Goal: Task Accomplishment & Management: Complete application form

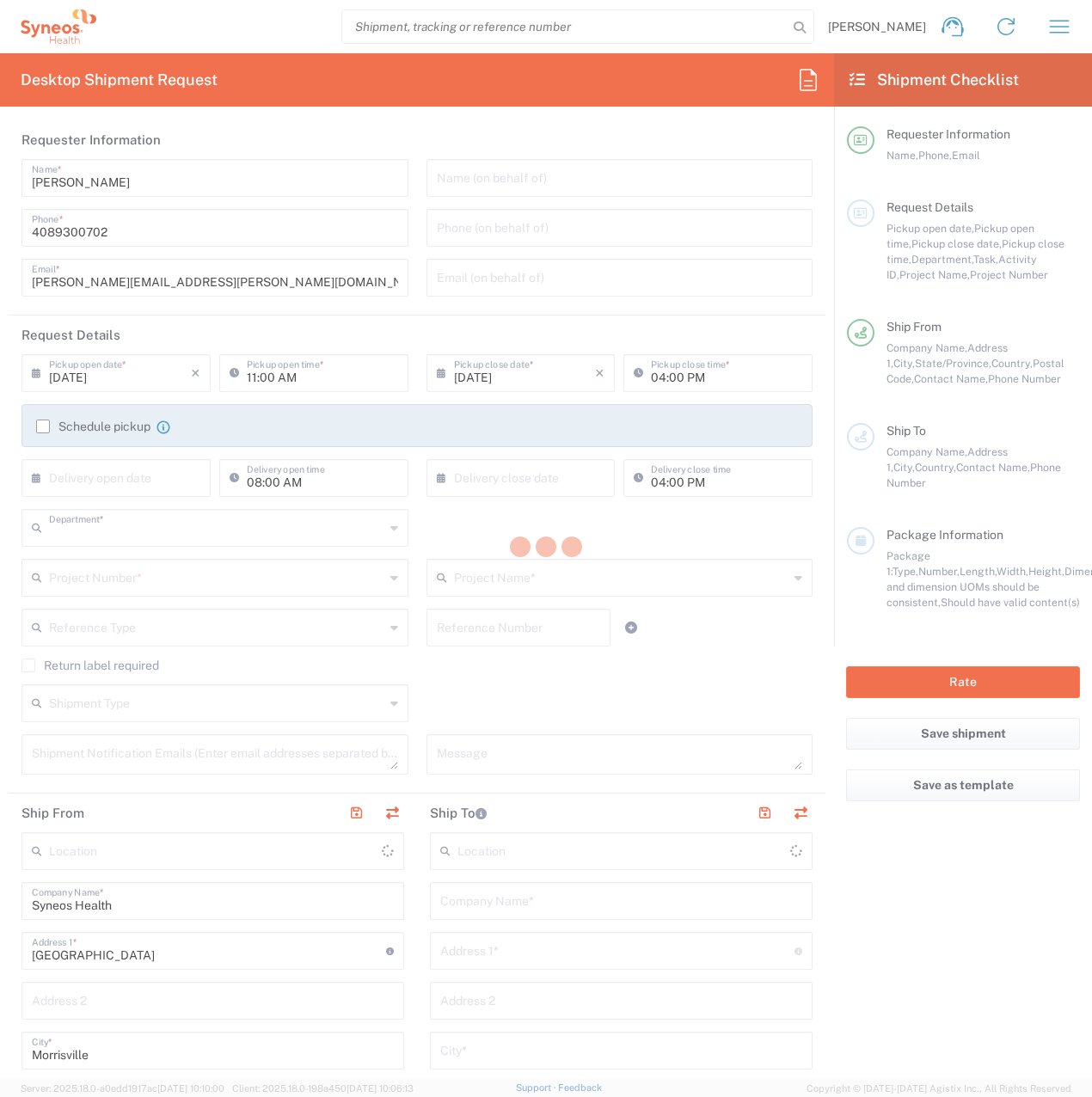
type input "8200"
type input "[US_STATE]"
type input "[GEOGRAPHIC_DATA]"
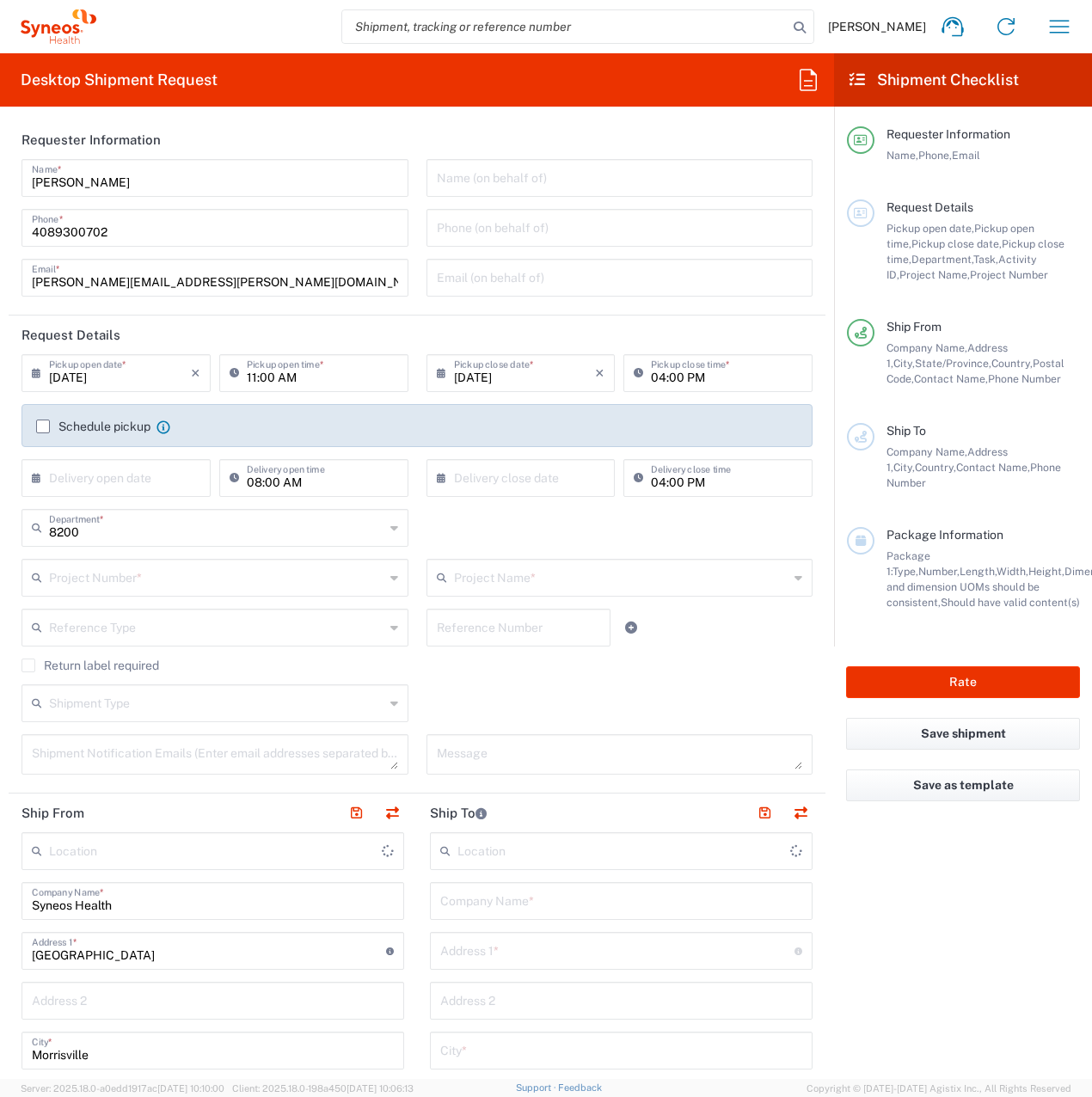
type input "Syneos Health, LLC-[GEOGRAPHIC_DATA] [GEOGRAPHIC_DATA] [GEOGRAPHIC_DATA]"
click at [67, 580] on input "text" at bounding box center [216, 576] width 335 height 30
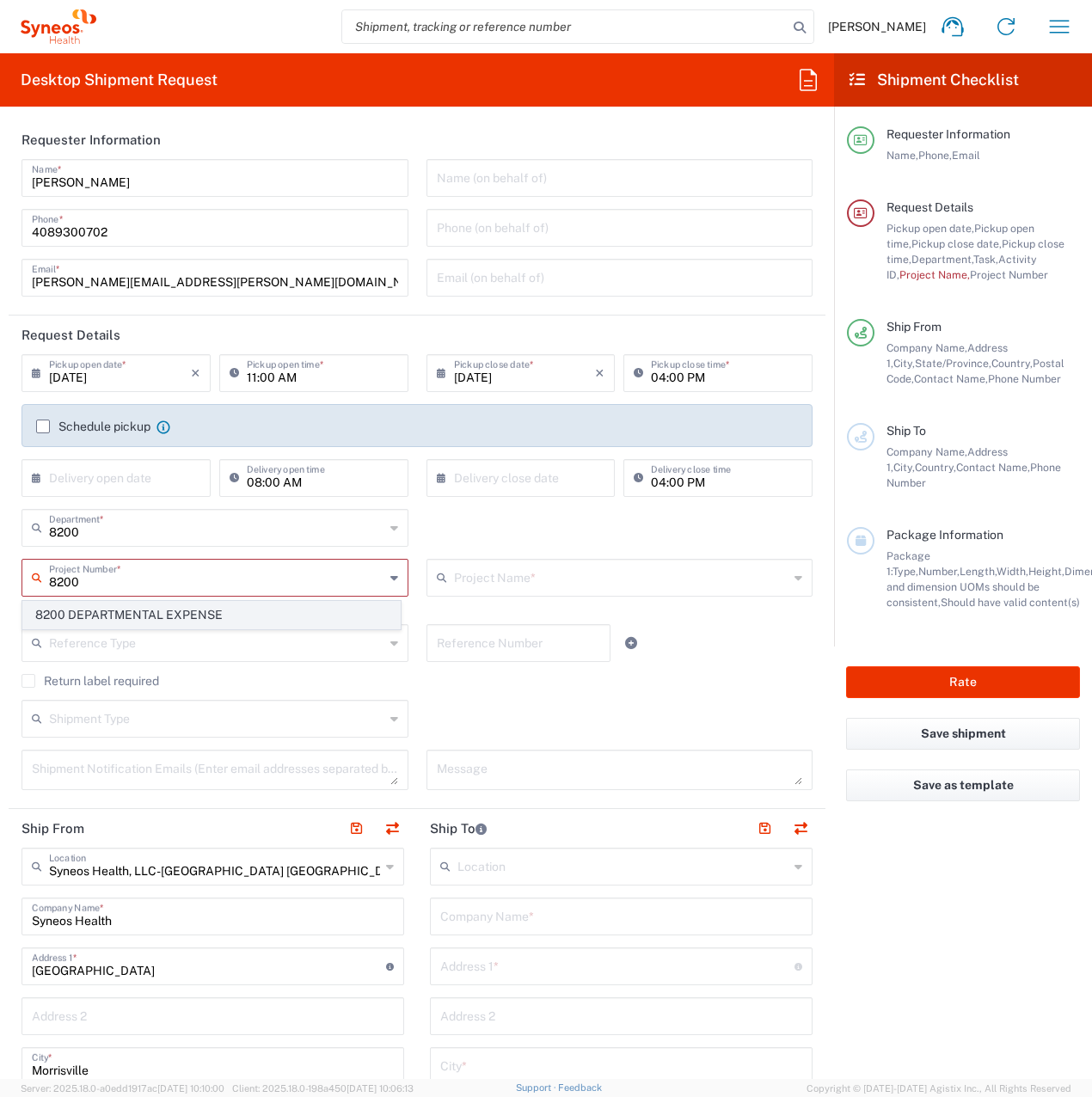
click at [68, 620] on span "8200 DEPARTMENTAL EXPENSE" at bounding box center [211, 616] width 376 height 27
type input "8200 DEPARTMENTAL EXPENSE"
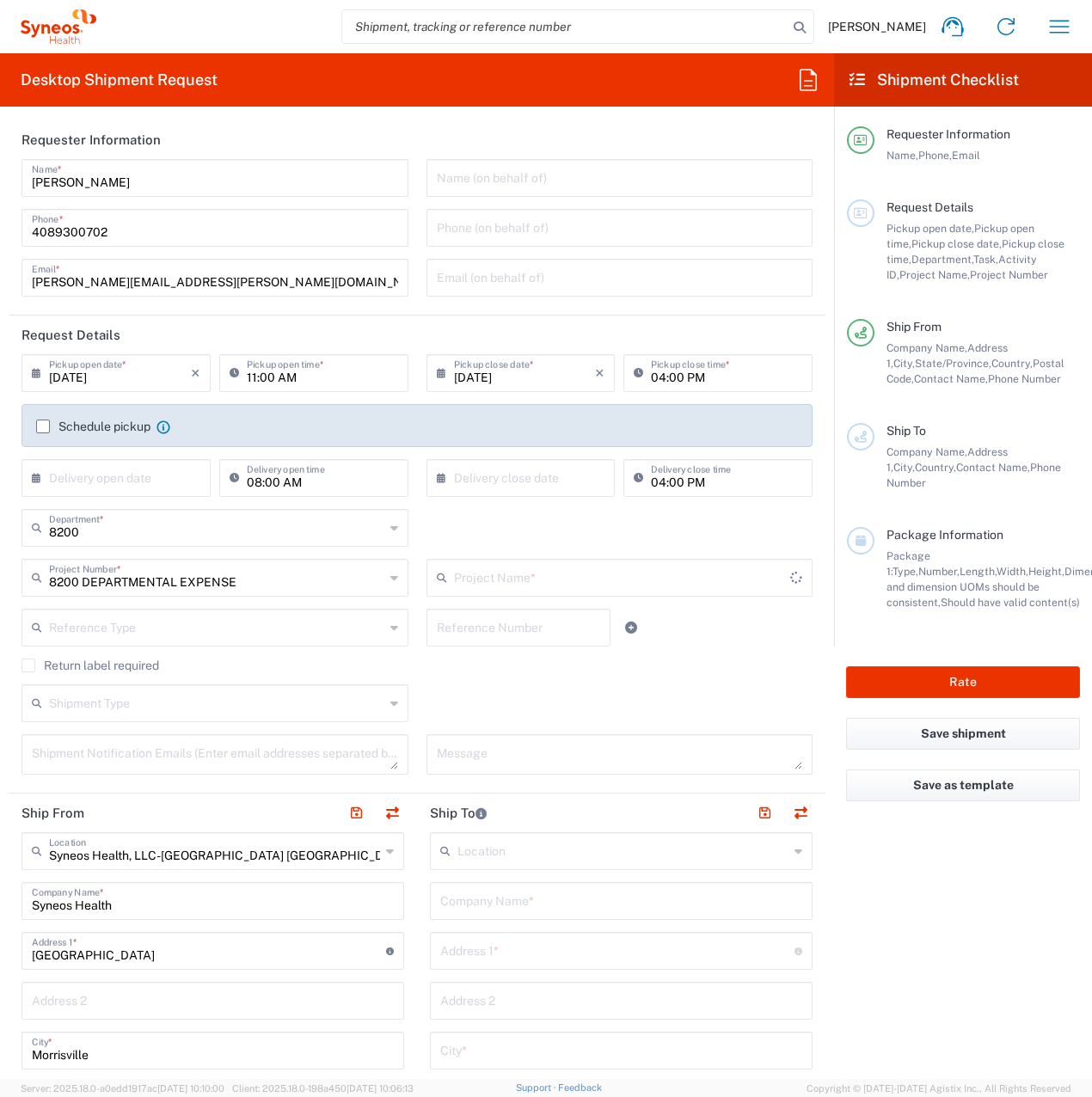
type input "8200 DEPARTMENTAL EXPENSE"
click at [377, 848] on div "Syneos Health, LLC-Morrisville NC US Location" at bounding box center [212, 851] width 382 height 37
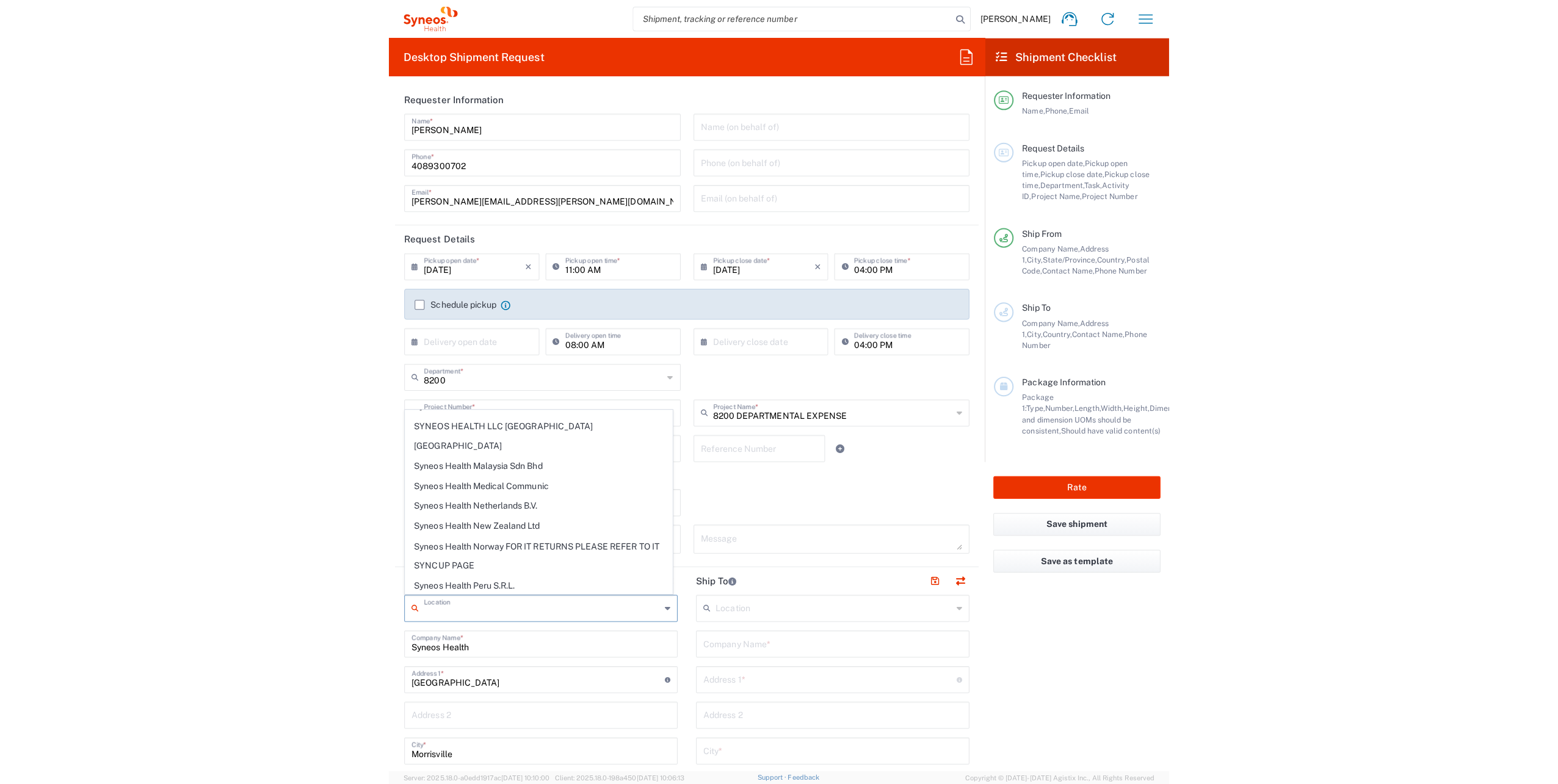
scroll to position [2136, 0]
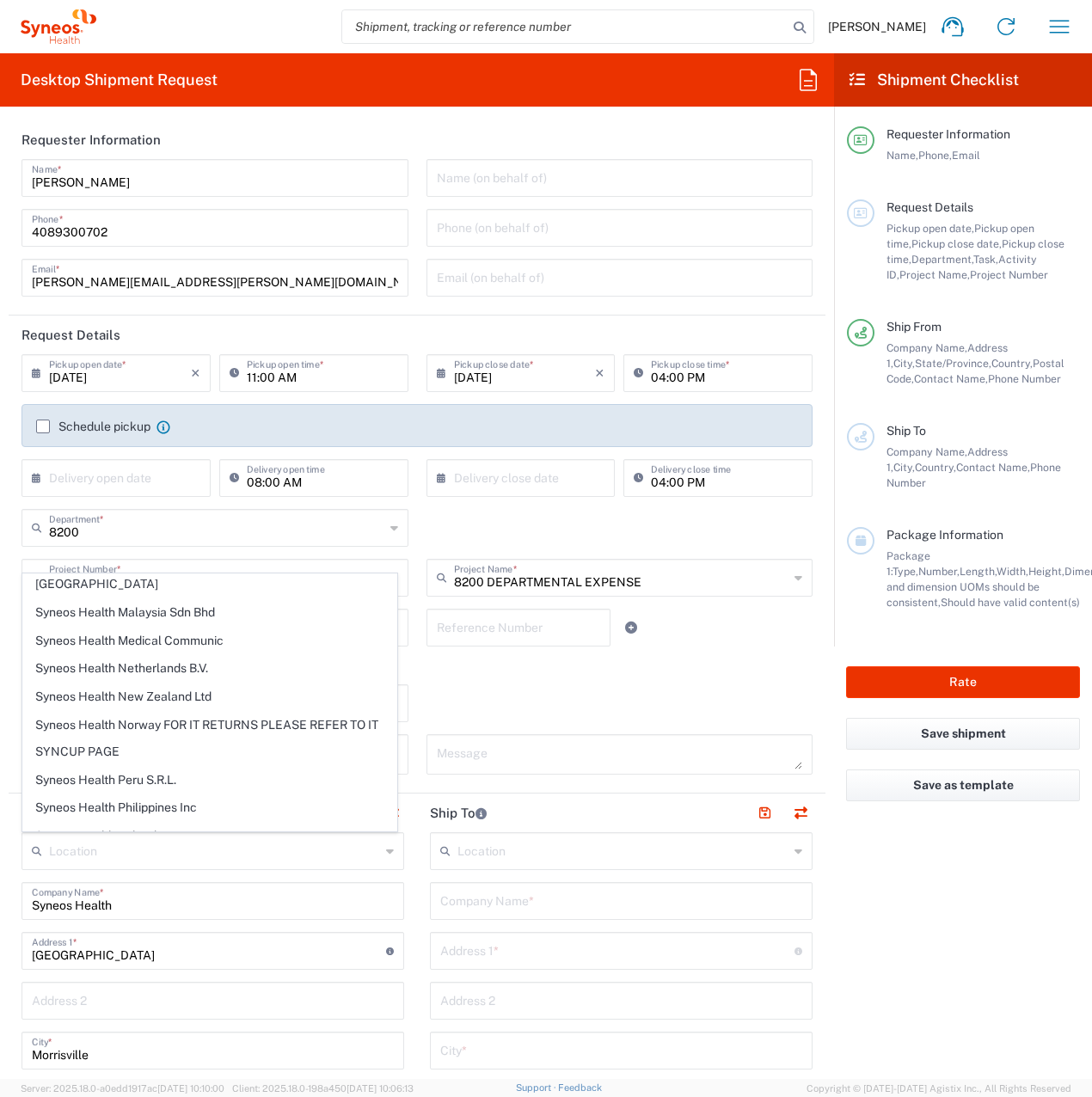
type input "Syneos Health UK Limited"
type input "1 Pinehurst Road,"
type input "Farnborough Business Park"
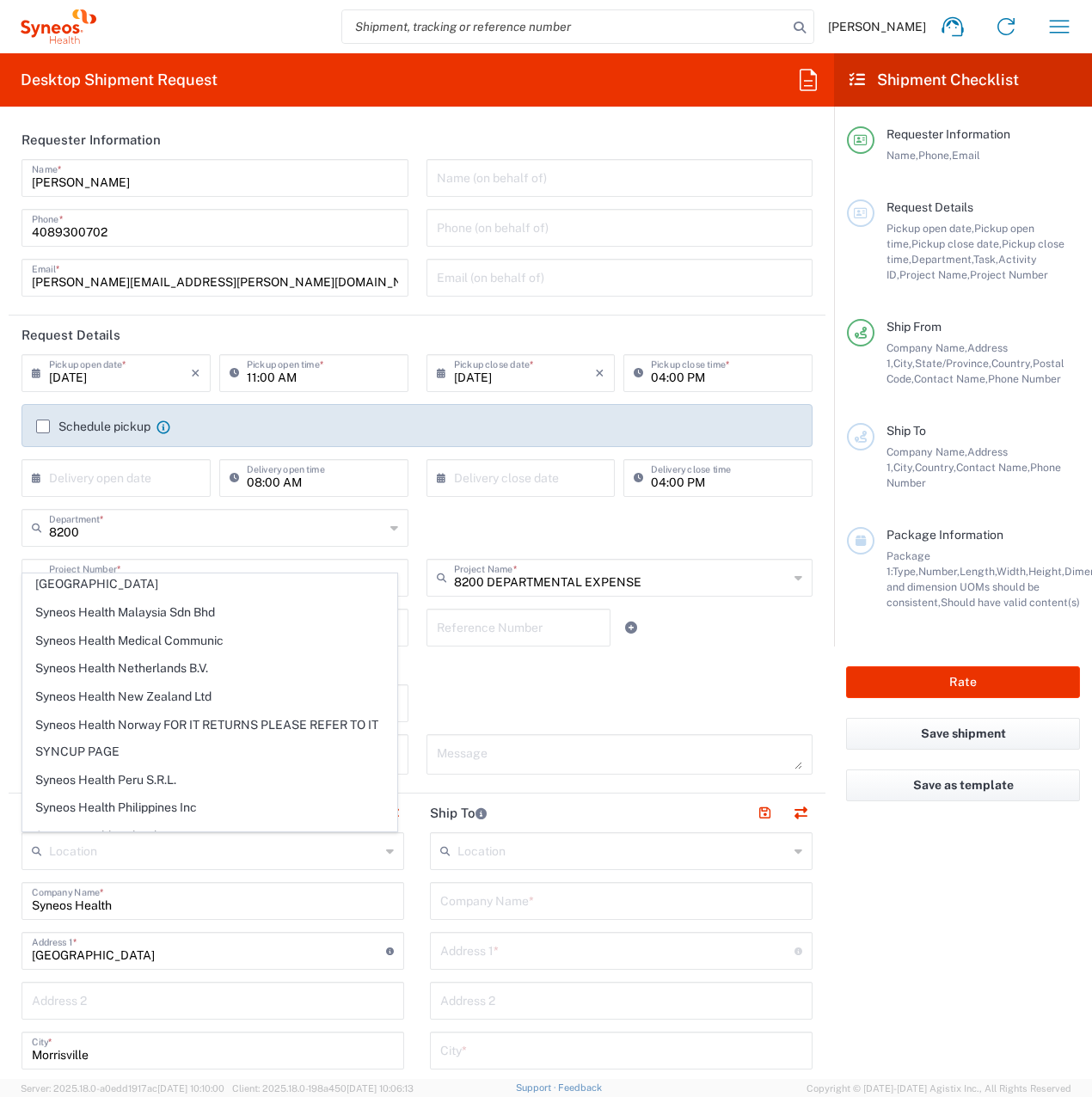
type input "Hampshire"
type input "United Kingdom"
type input "GU14 7BF"
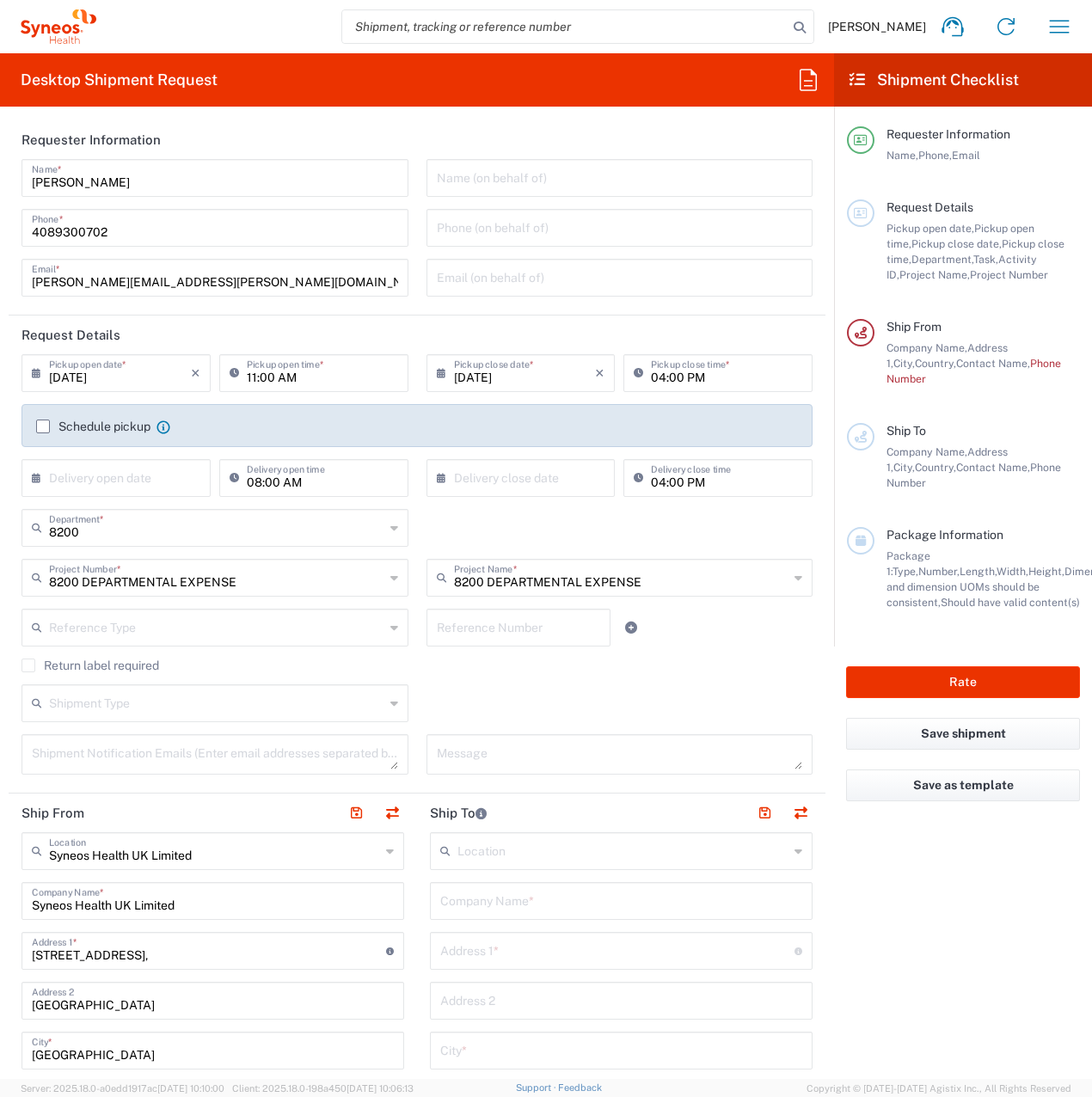
type input "England"
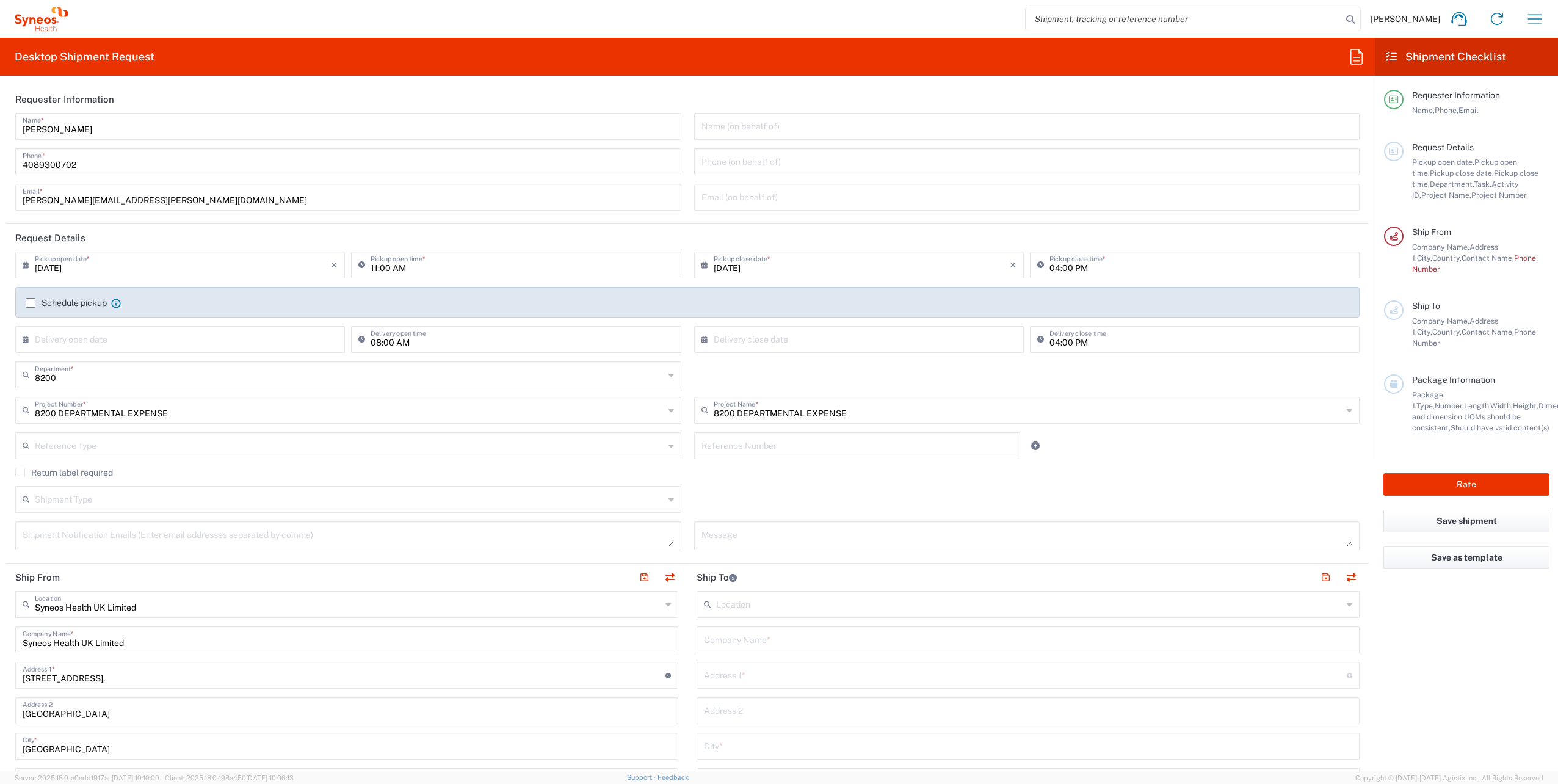
scroll to position [244, 0]
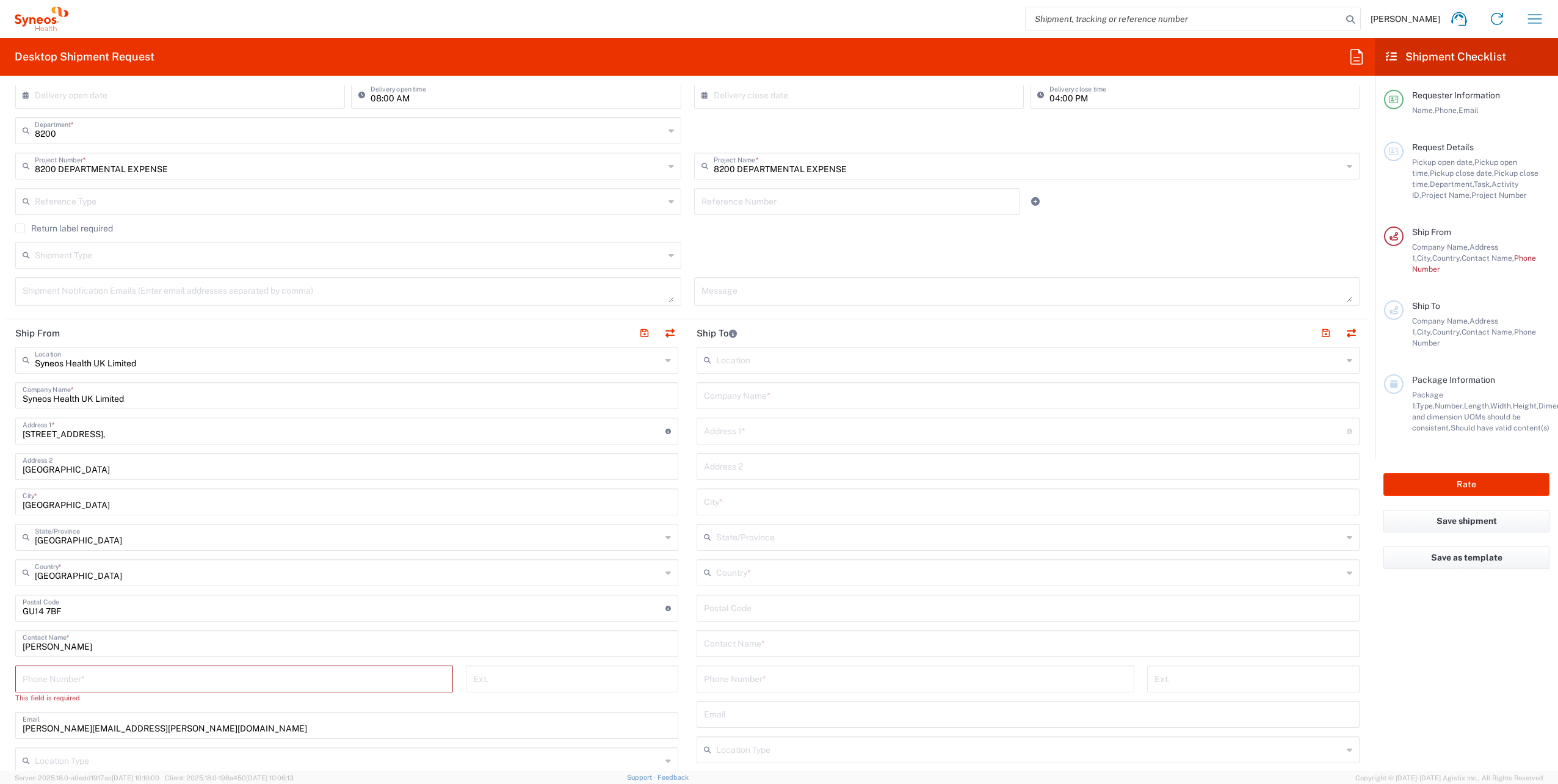
click at [734, 644] on input "text" at bounding box center [1028, 642] width 648 height 21
paste input "Vedrana Ponseck"
type input "Vedrana Ponseck"
click at [730, 389] on input "text" at bounding box center [1028, 394] width 648 height 21
paste input "Gerns & Partners Rechtsanwälte Notare"
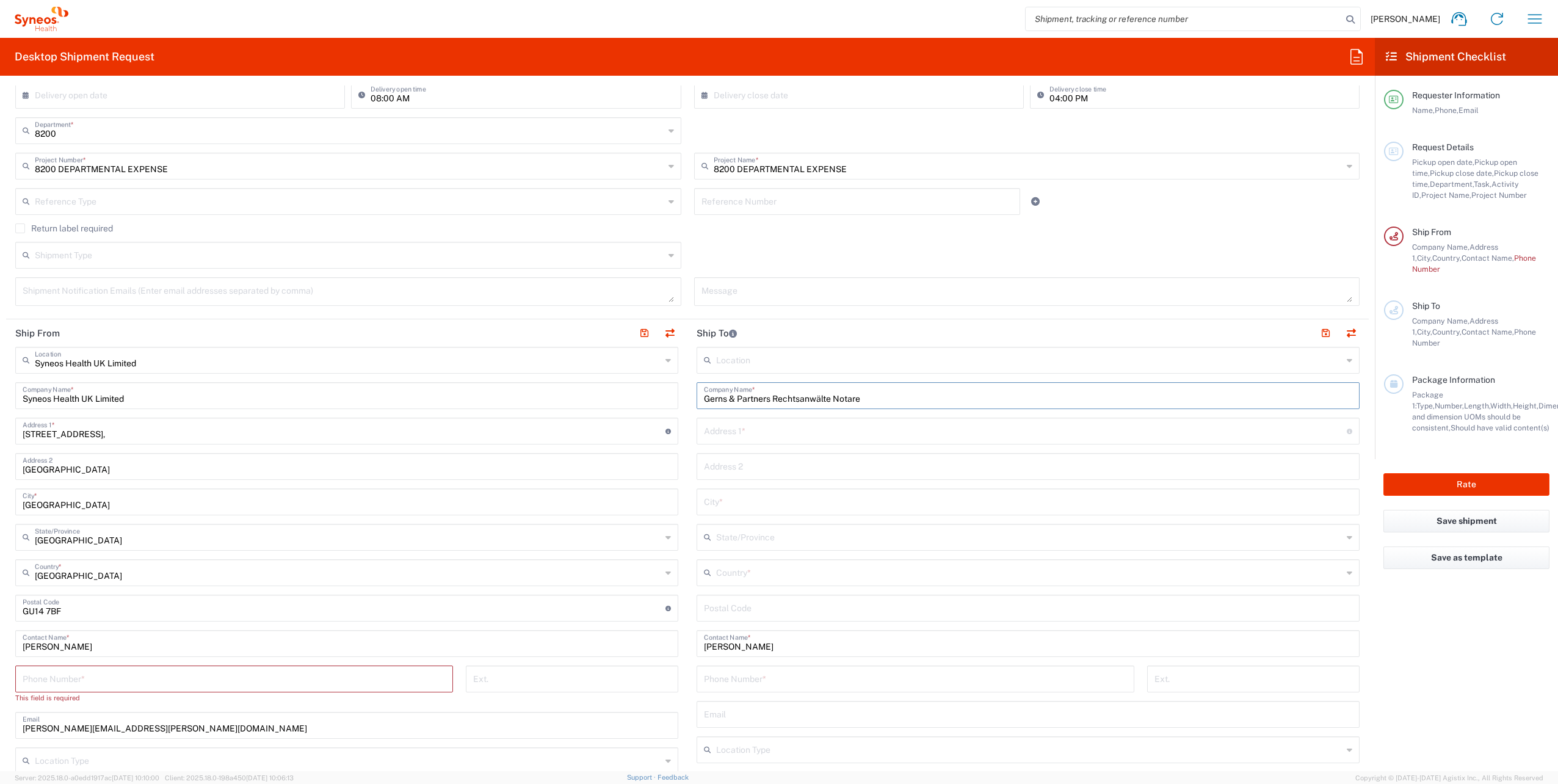
click at [775, 397] on input "Gerns & Partners Rechtsanwälte Notare" at bounding box center [1028, 394] width 648 height 21
type input "Gerns & Partners Rechtsanwalte Notare"
click at [744, 434] on input "text" at bounding box center [1025, 429] width 643 height 21
paste input "An der Welle 3"
type input "An der Welle 3"
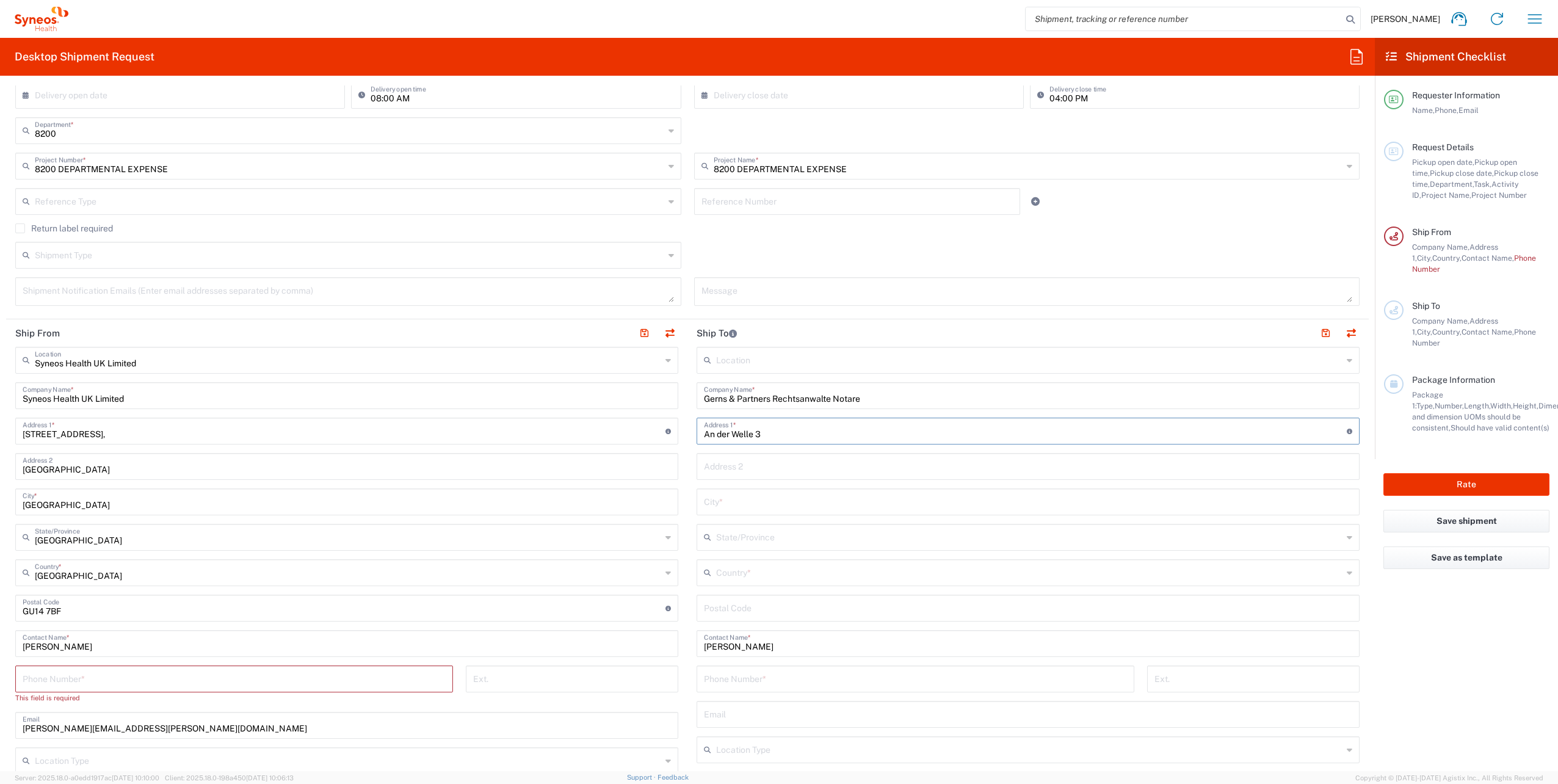
click at [736, 612] on input "undefined" at bounding box center [1028, 607] width 648 height 21
paste input "60322"
type input "60322"
click at [730, 579] on input "text" at bounding box center [1029, 571] width 627 height 21
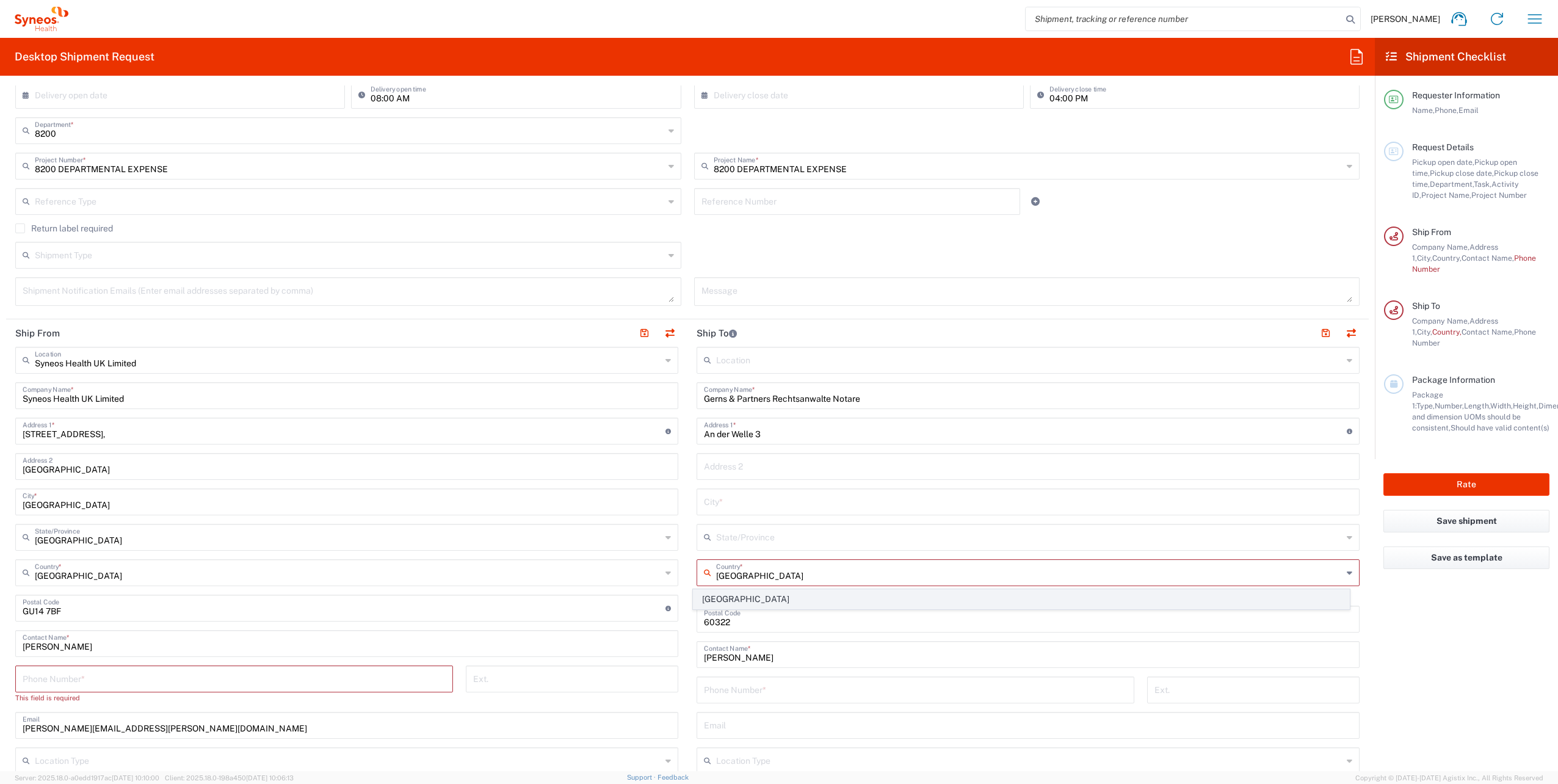
click at [714, 603] on span "Germany" at bounding box center [1021, 599] width 656 height 19
type input "Germany"
type input "Sender/Shipper"
type input "Delivery Duty Paid"
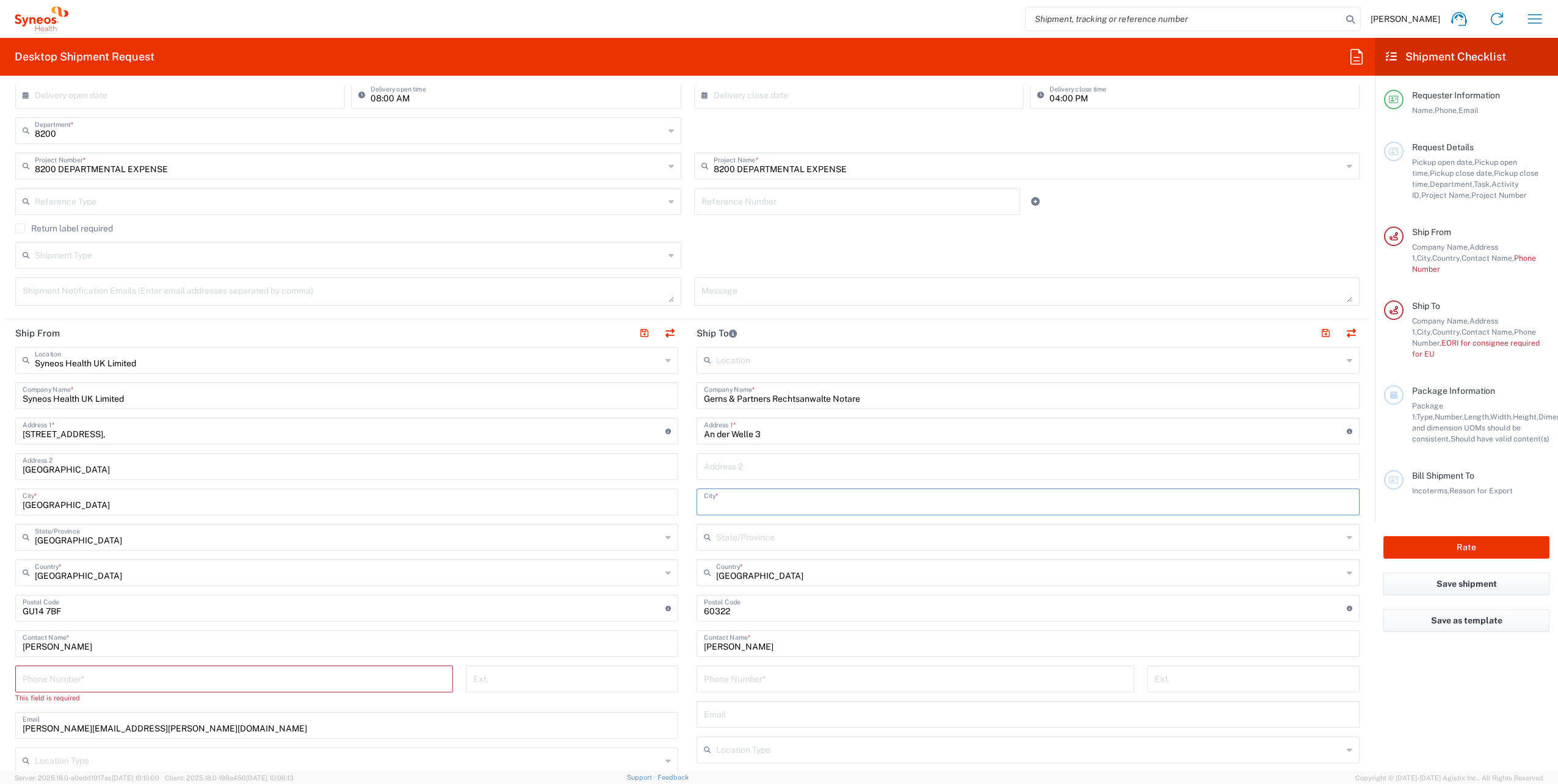
click at [728, 503] on input "text" at bounding box center [1028, 500] width 648 height 21
paste input "Frankfurt am Main"
type input "Frankfurt am Main"
click at [725, 676] on input "tel" at bounding box center [915, 678] width 423 height 21
paste input "49 151 50755454"
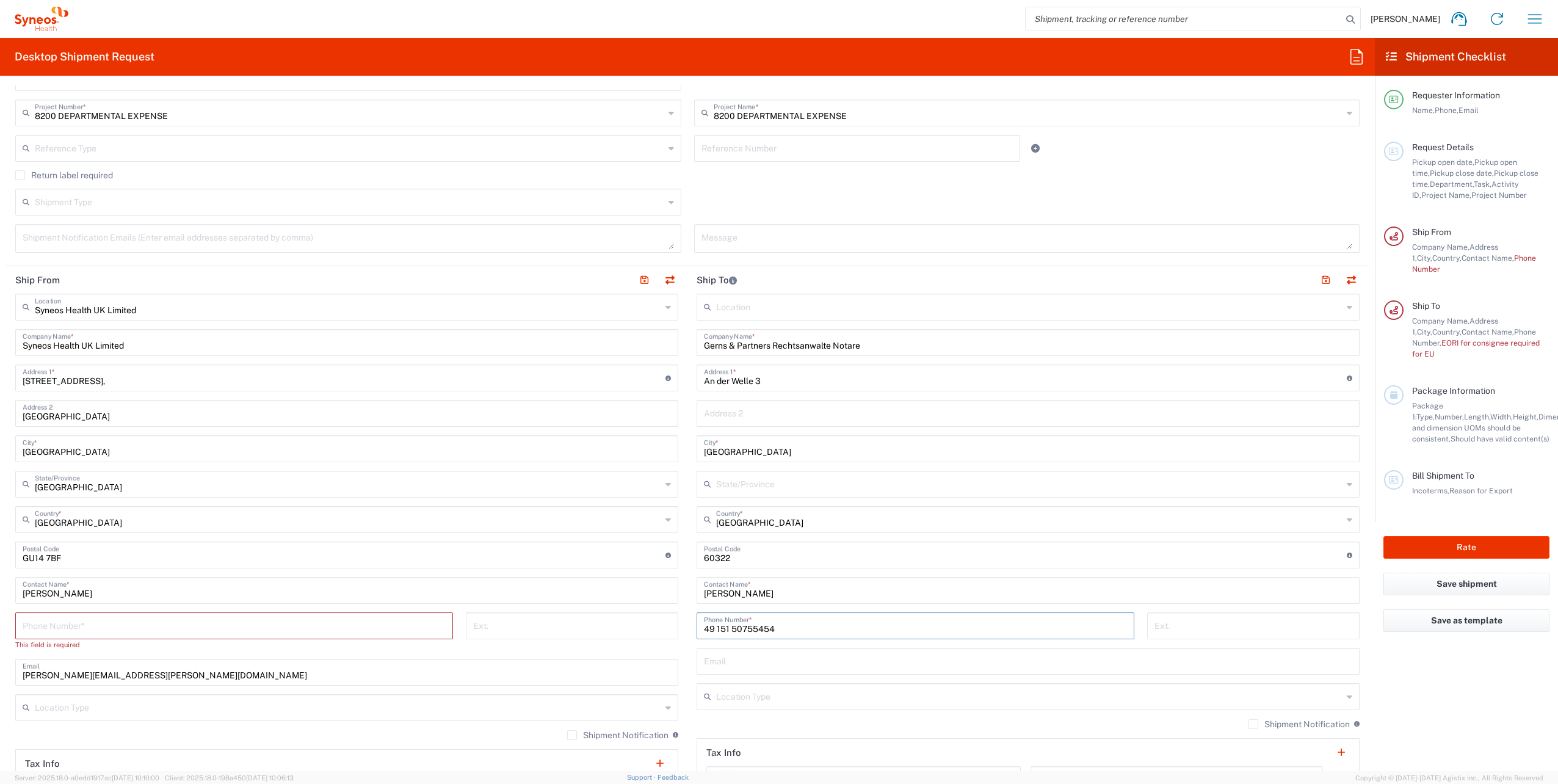
scroll to position [488, 0]
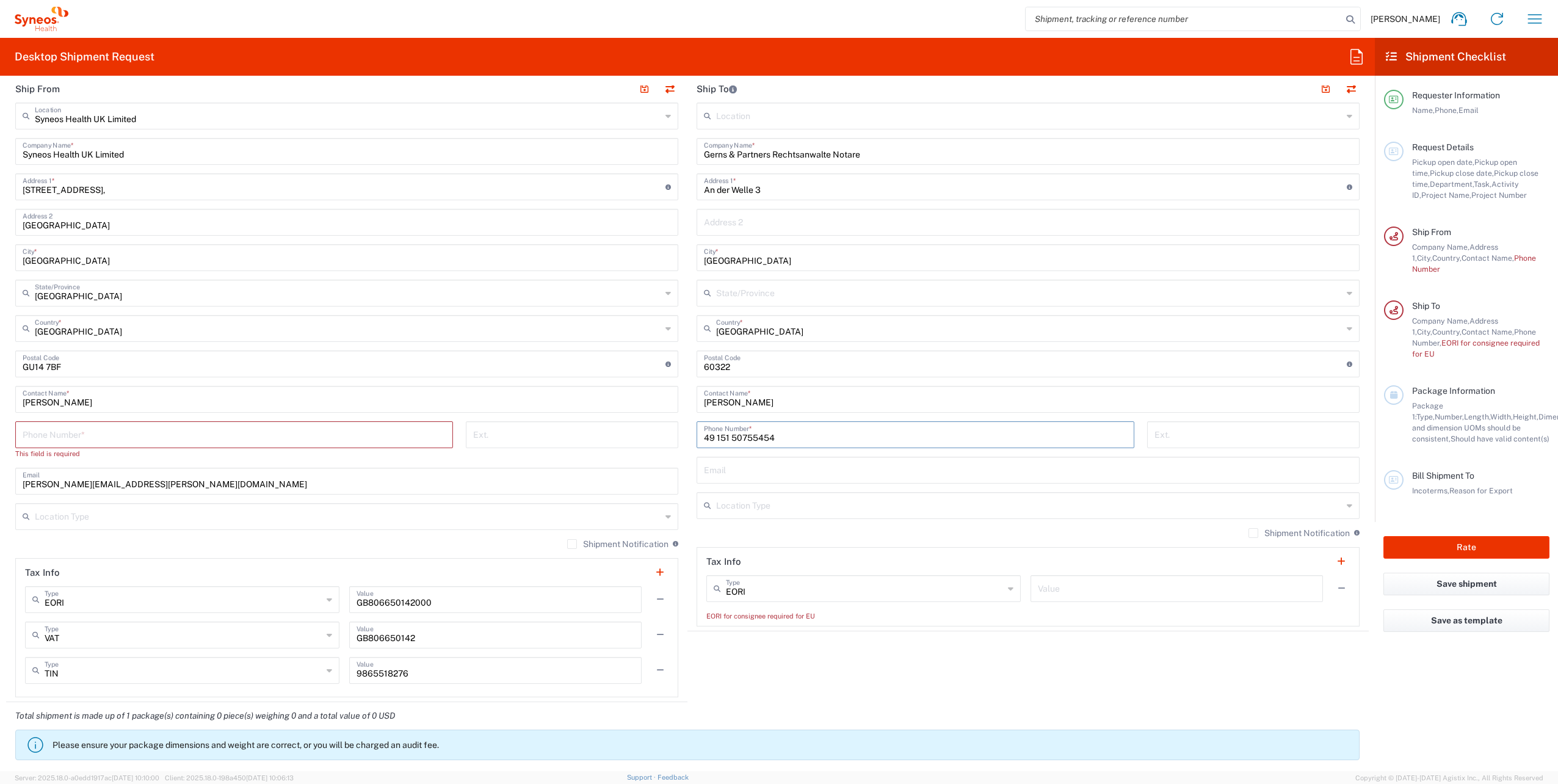
type input "49 151 50755454"
click at [755, 503] on input "text" at bounding box center [1029, 504] width 627 height 21
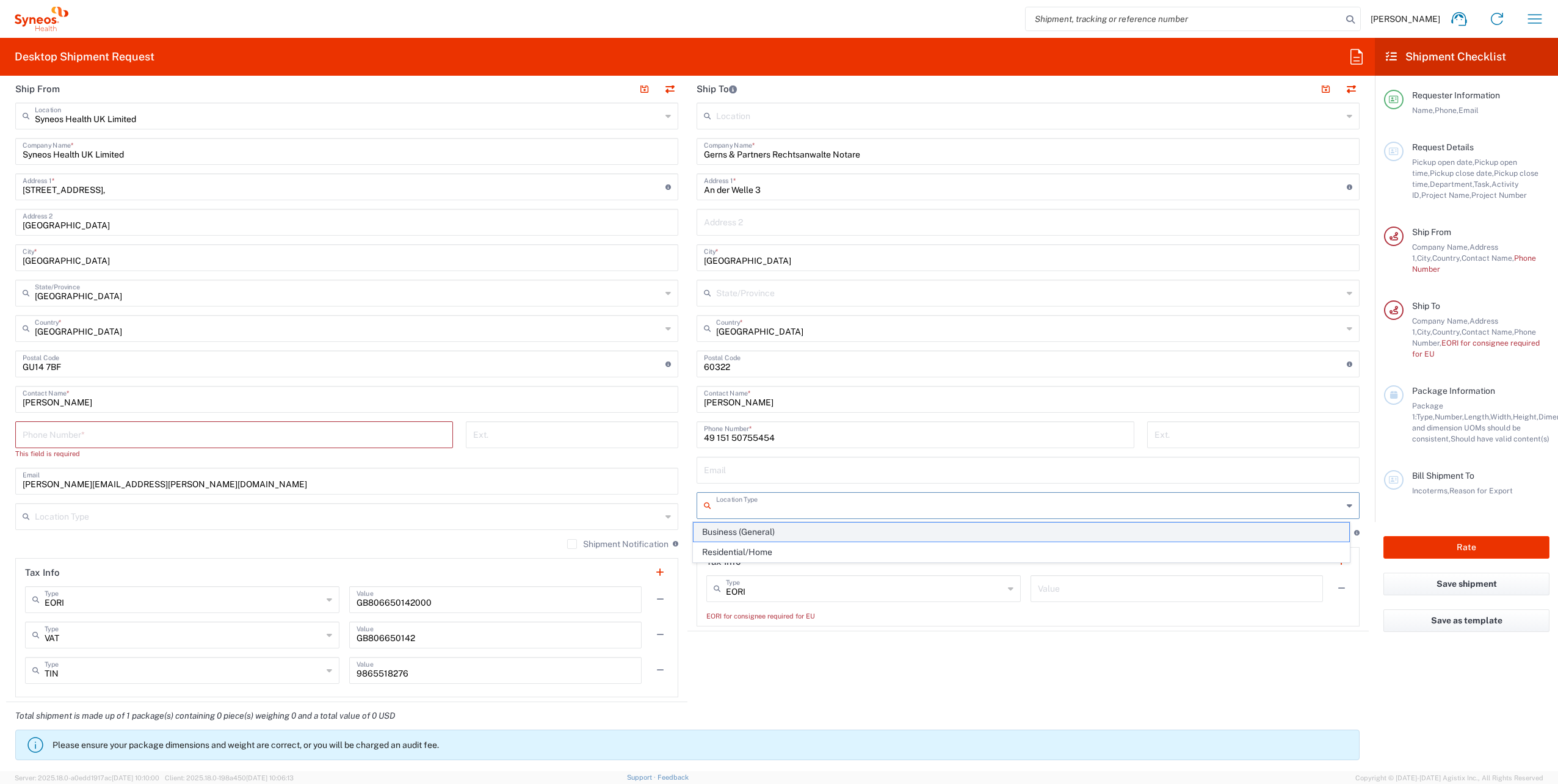
click at [753, 532] on span "Business (General)" at bounding box center [1021, 532] width 656 height 19
type input "Business (General)"
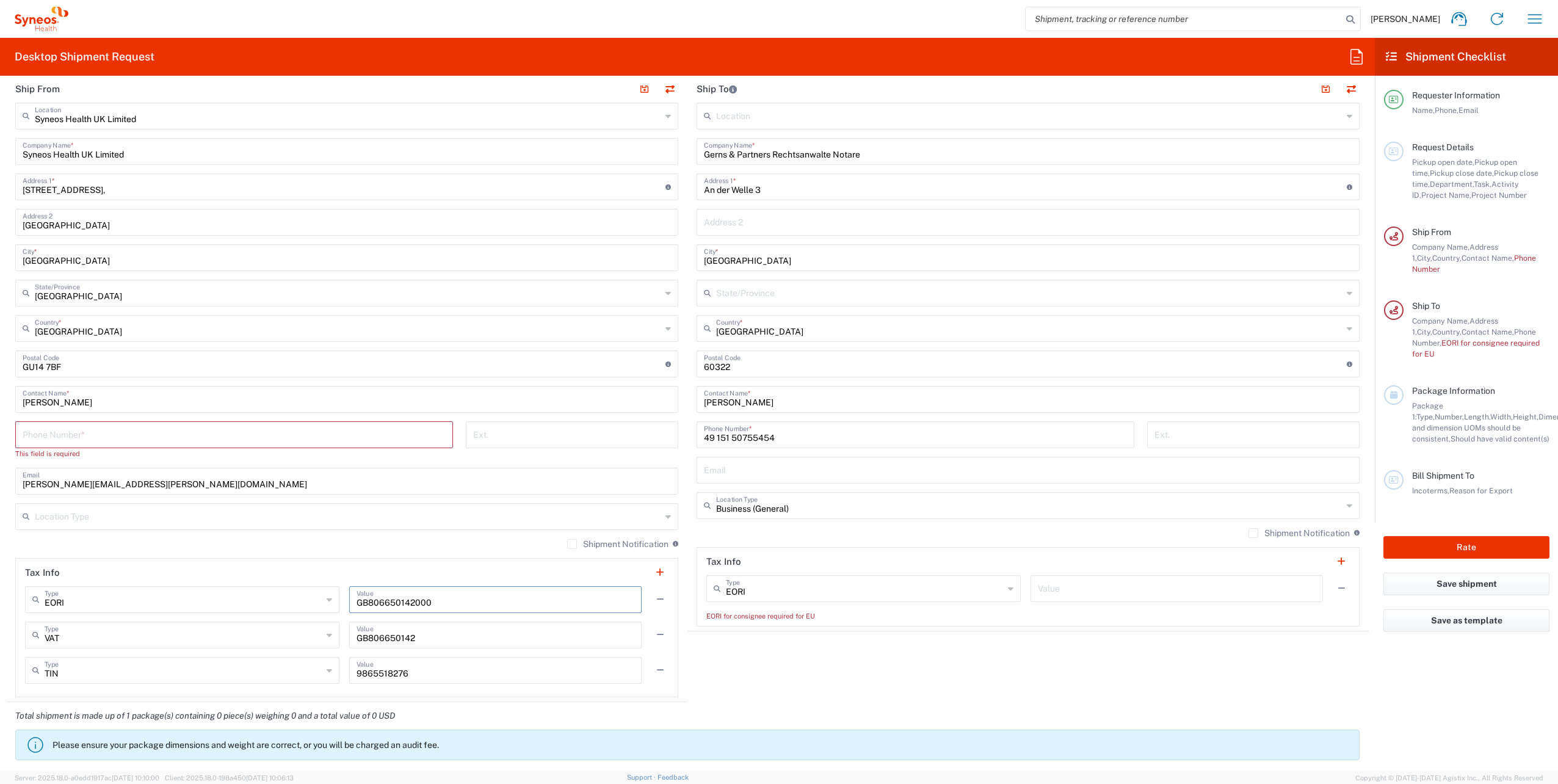
drag, startPoint x: 355, startPoint y: 601, endPoint x: 425, endPoint y: 605, distance: 70.1
click at [426, 605] on input "GB806650142000" at bounding box center [495, 598] width 278 height 21
click at [775, 597] on input "text" at bounding box center [1176, 587] width 278 height 21
paste input "GB806650142000"
type input "GB806650142000"
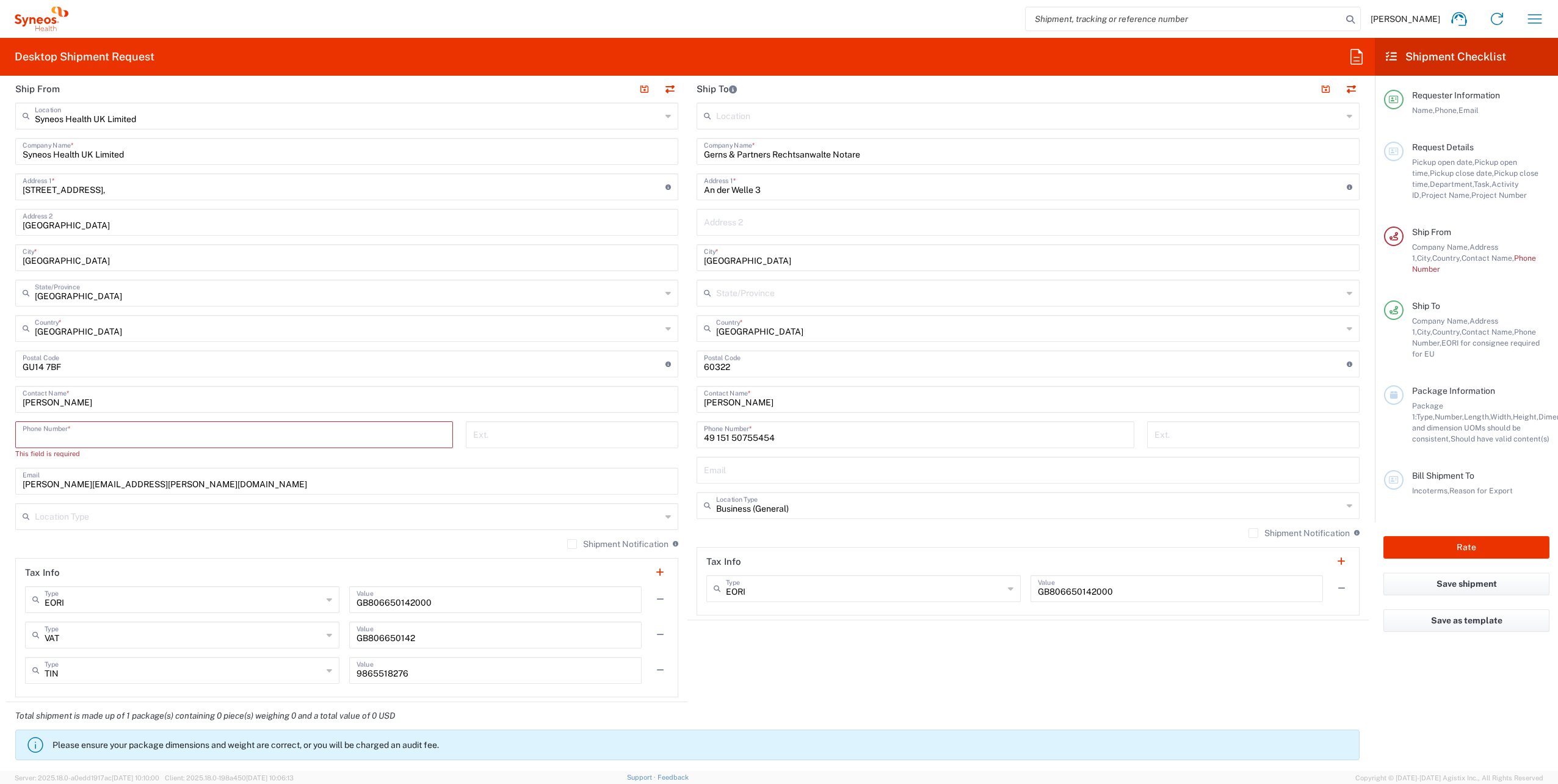
click at [70, 433] on input "tel" at bounding box center [234, 433] width 423 height 21
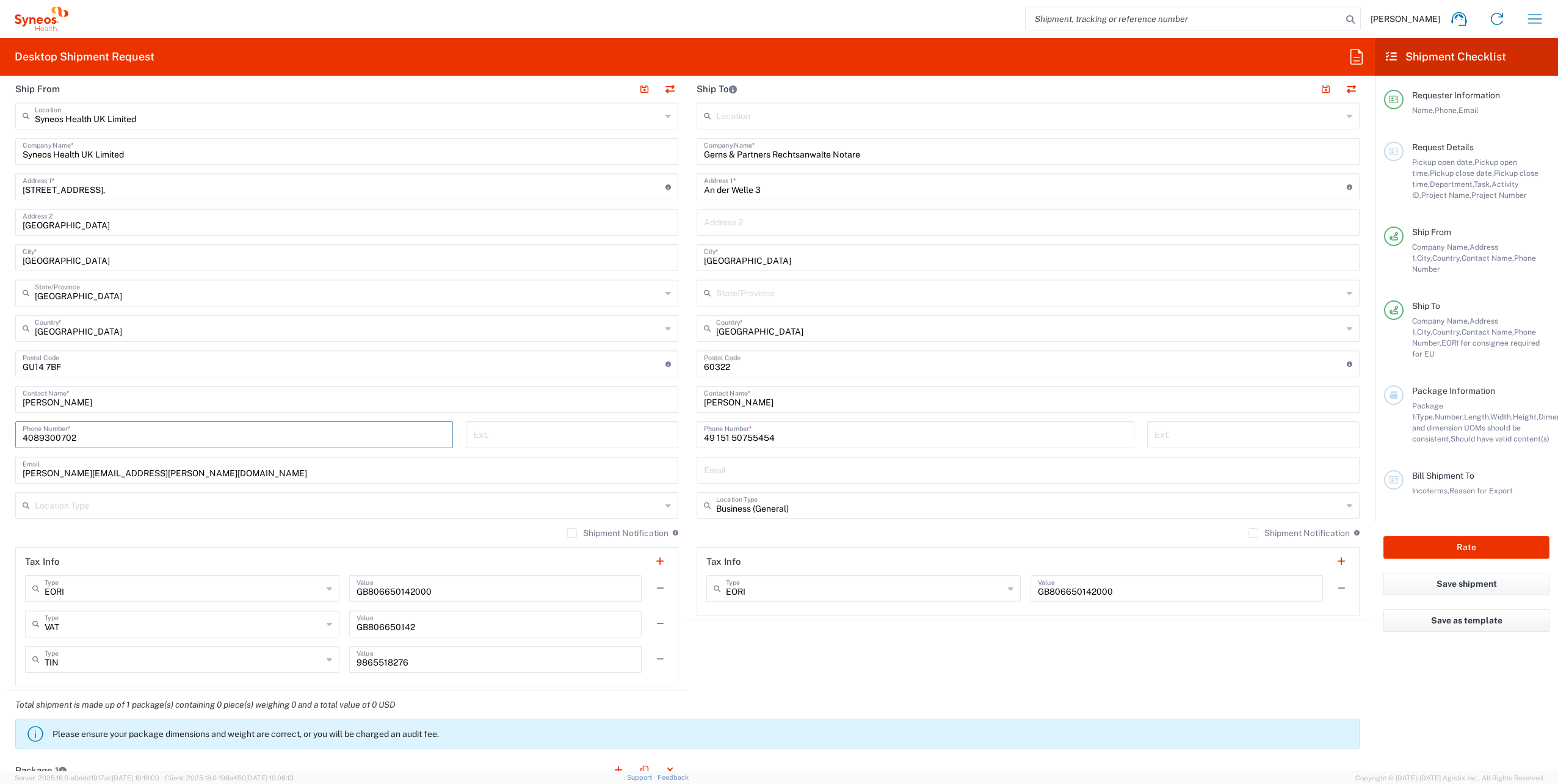
type input "4089300702"
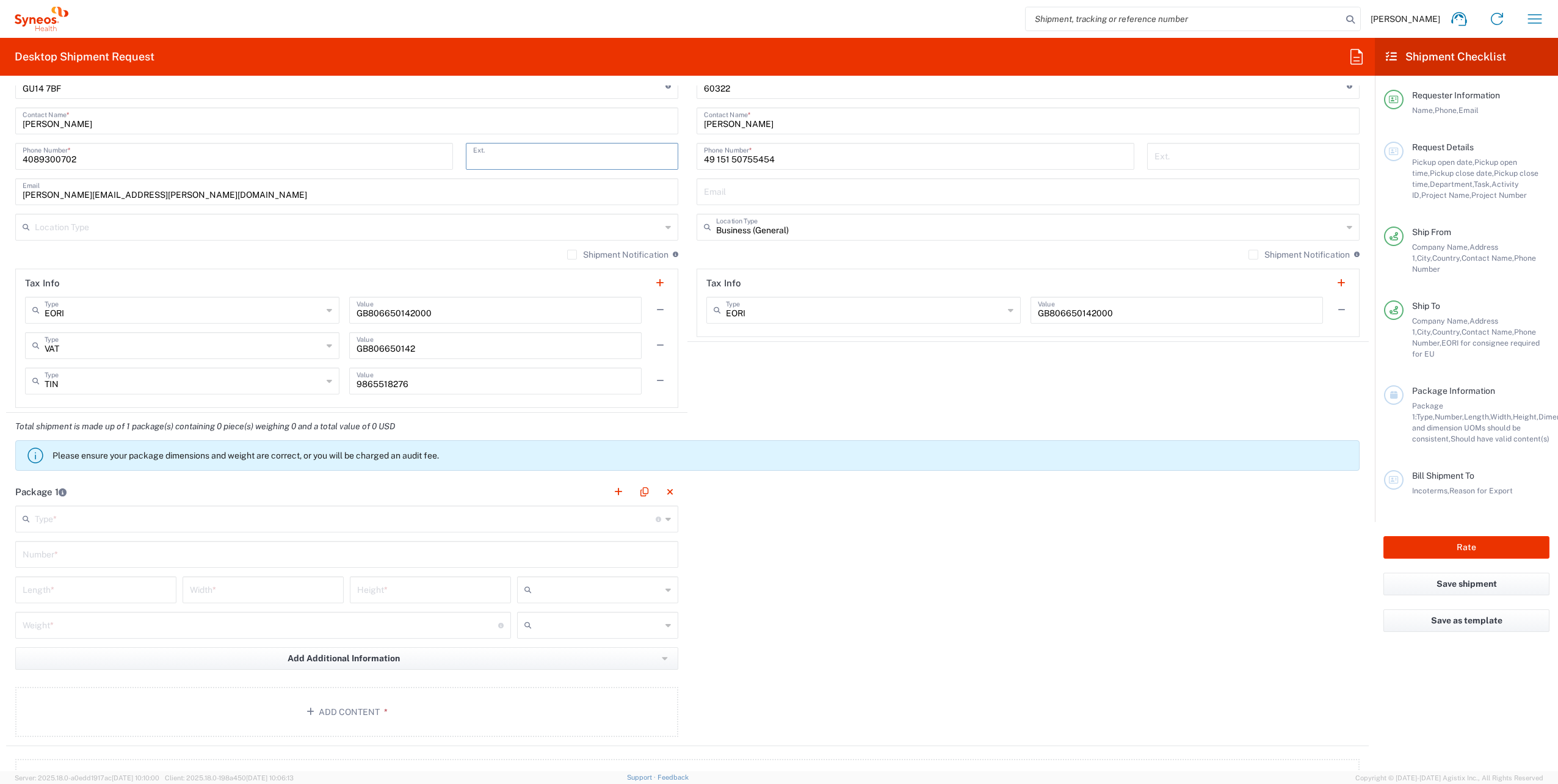
scroll to position [916, 0]
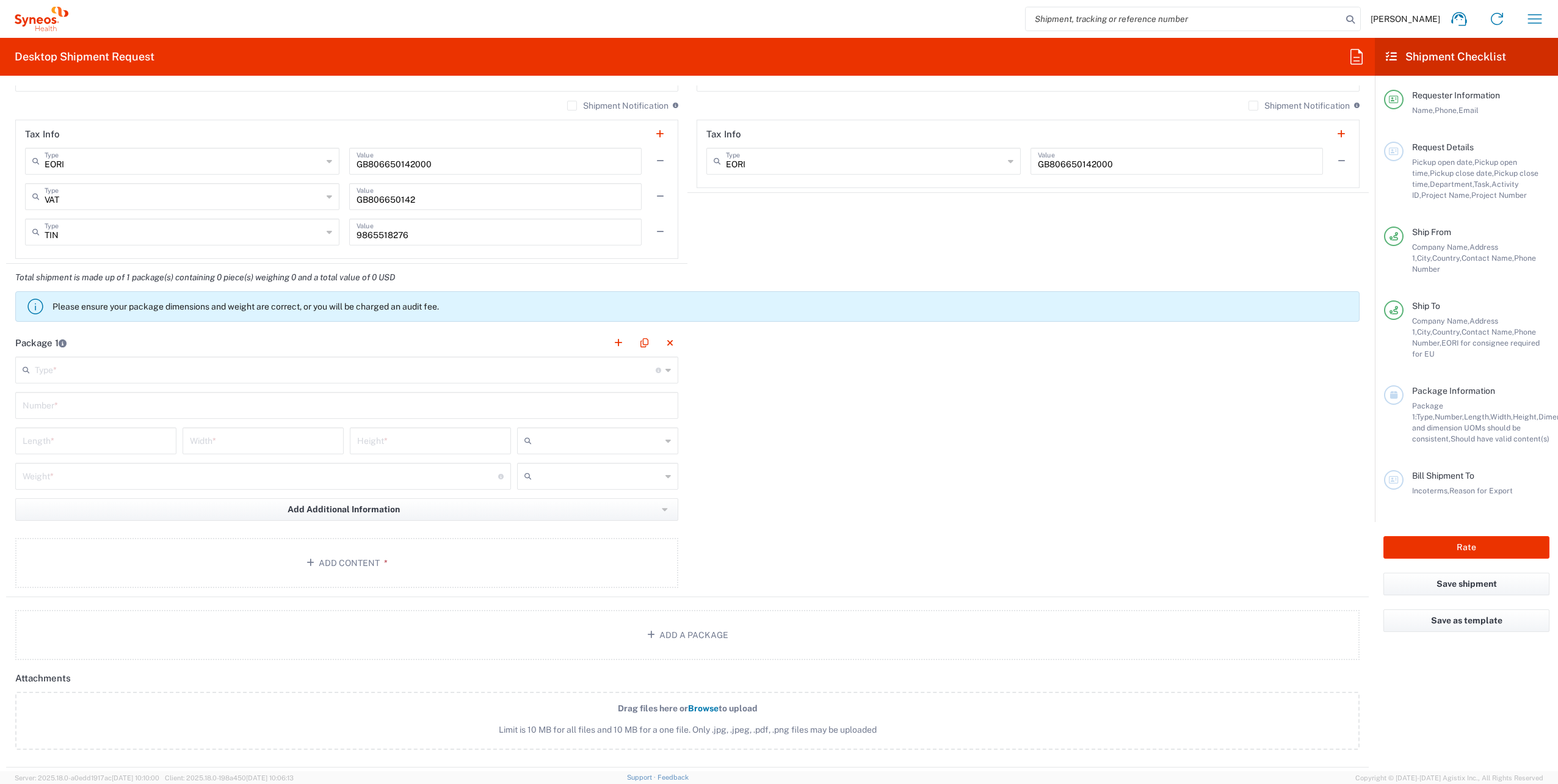
click at [39, 371] on input "text" at bounding box center [345, 369] width 621 height 21
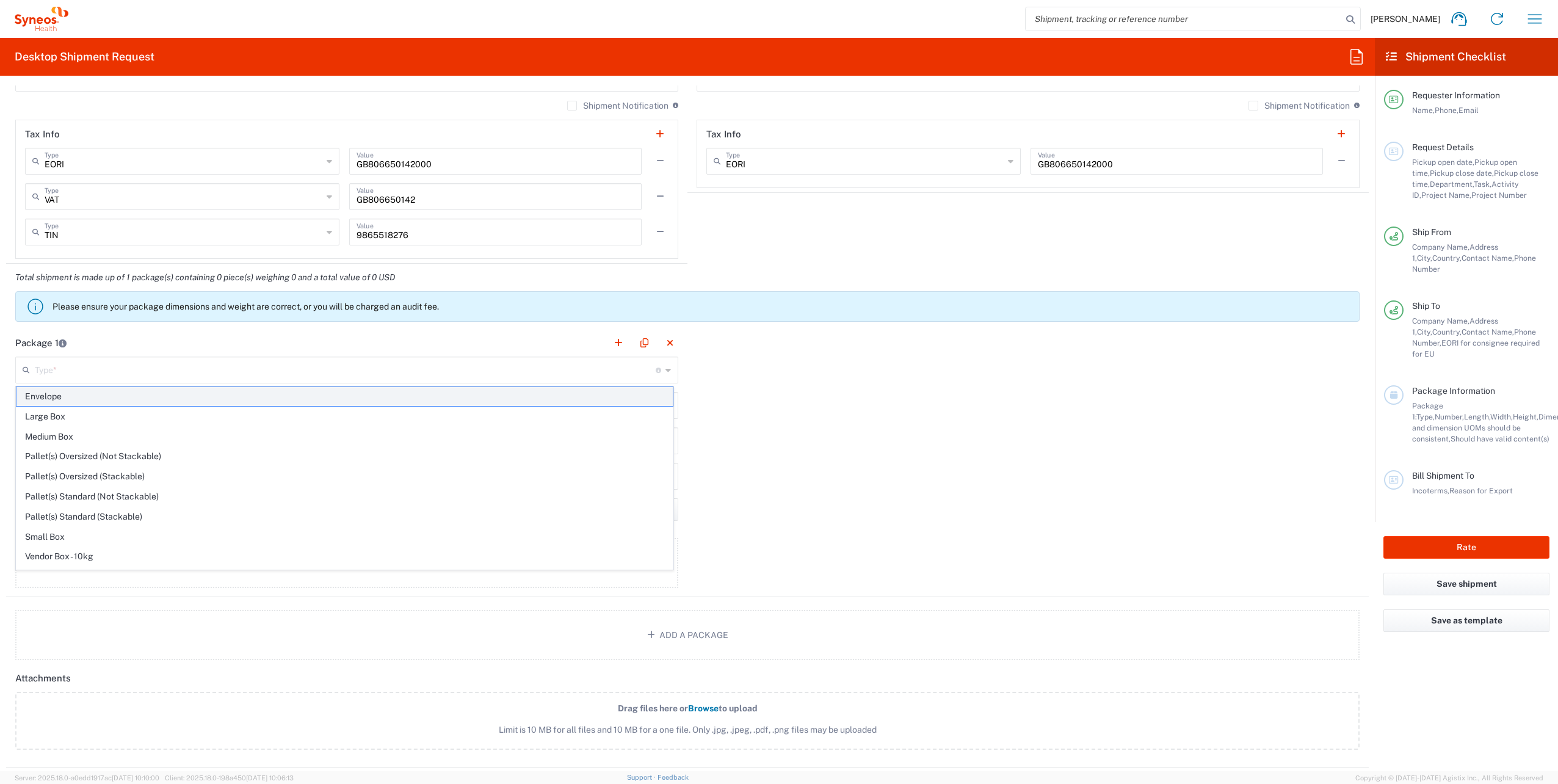
click at [70, 401] on span "Envelope" at bounding box center [344, 397] width 656 height 19
type input "Envelope"
type input "1"
type input "9.5"
type input "12.5"
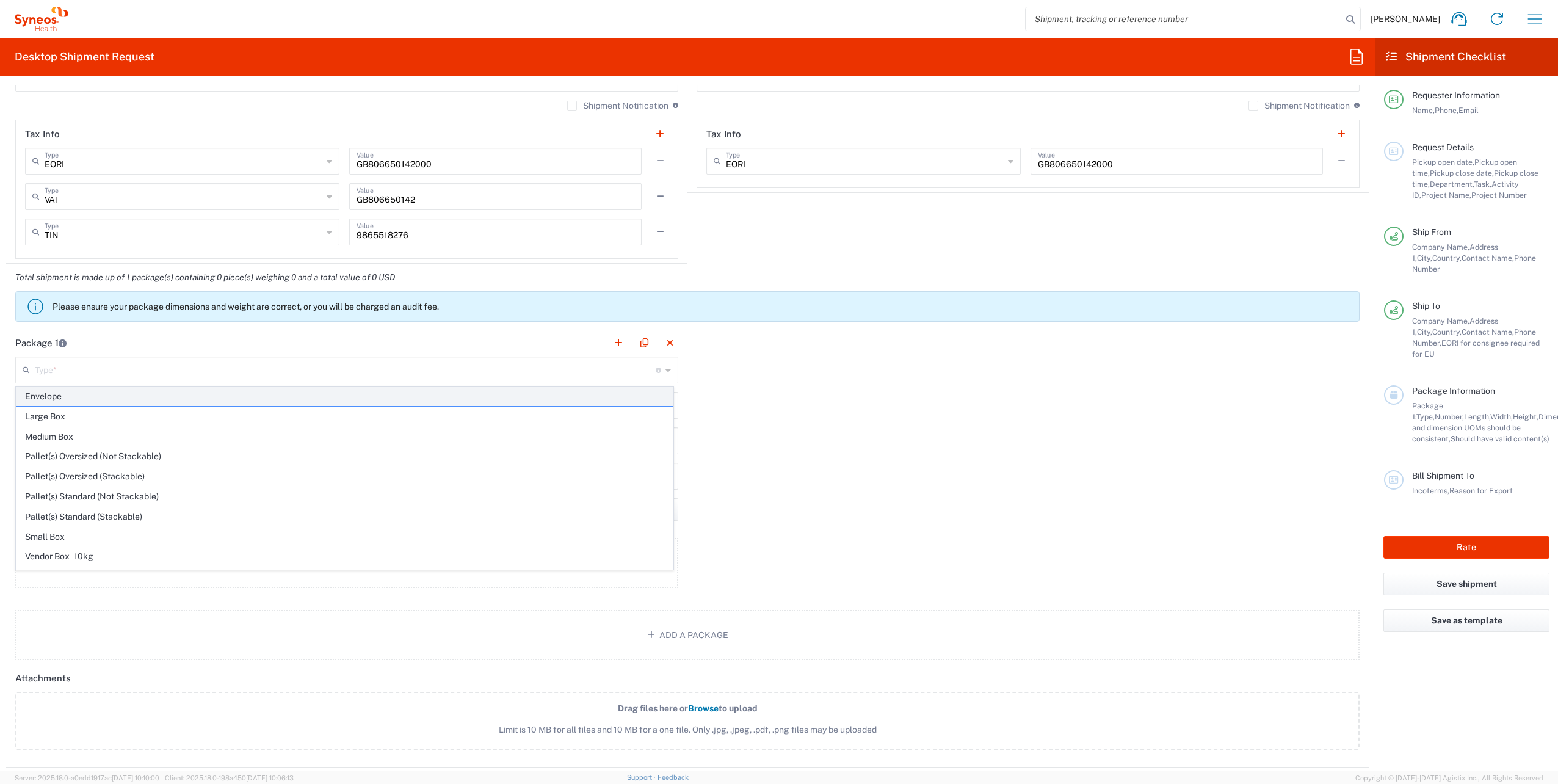
type input "0.25"
type input "in"
type input "0.45"
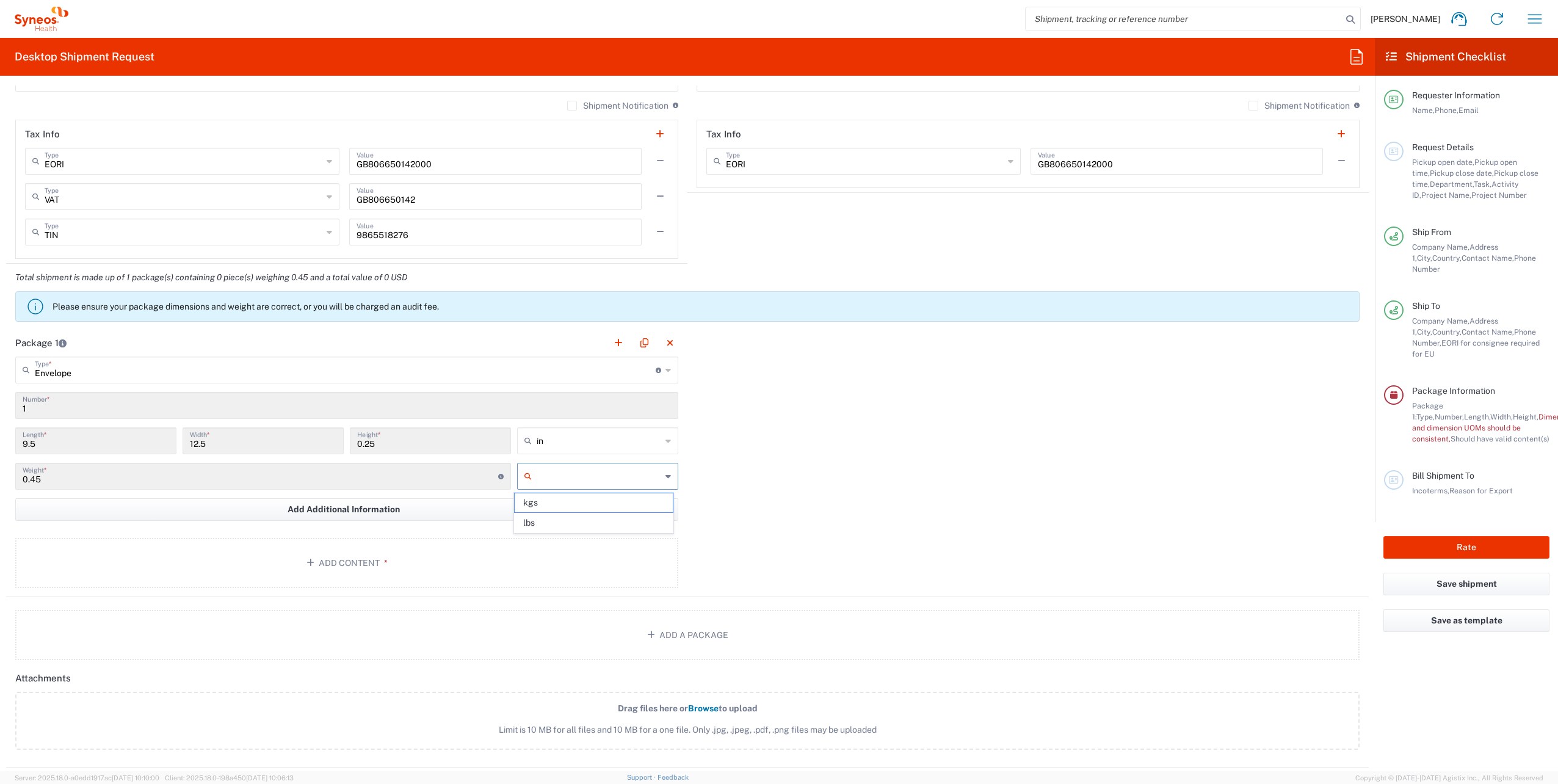
click at [540, 472] on input "text" at bounding box center [599, 476] width 125 height 20
click at [552, 518] on span "lbs" at bounding box center [593, 523] width 158 height 19
type input "lbs"
click at [368, 569] on button "Add Content *" at bounding box center [346, 562] width 663 height 50
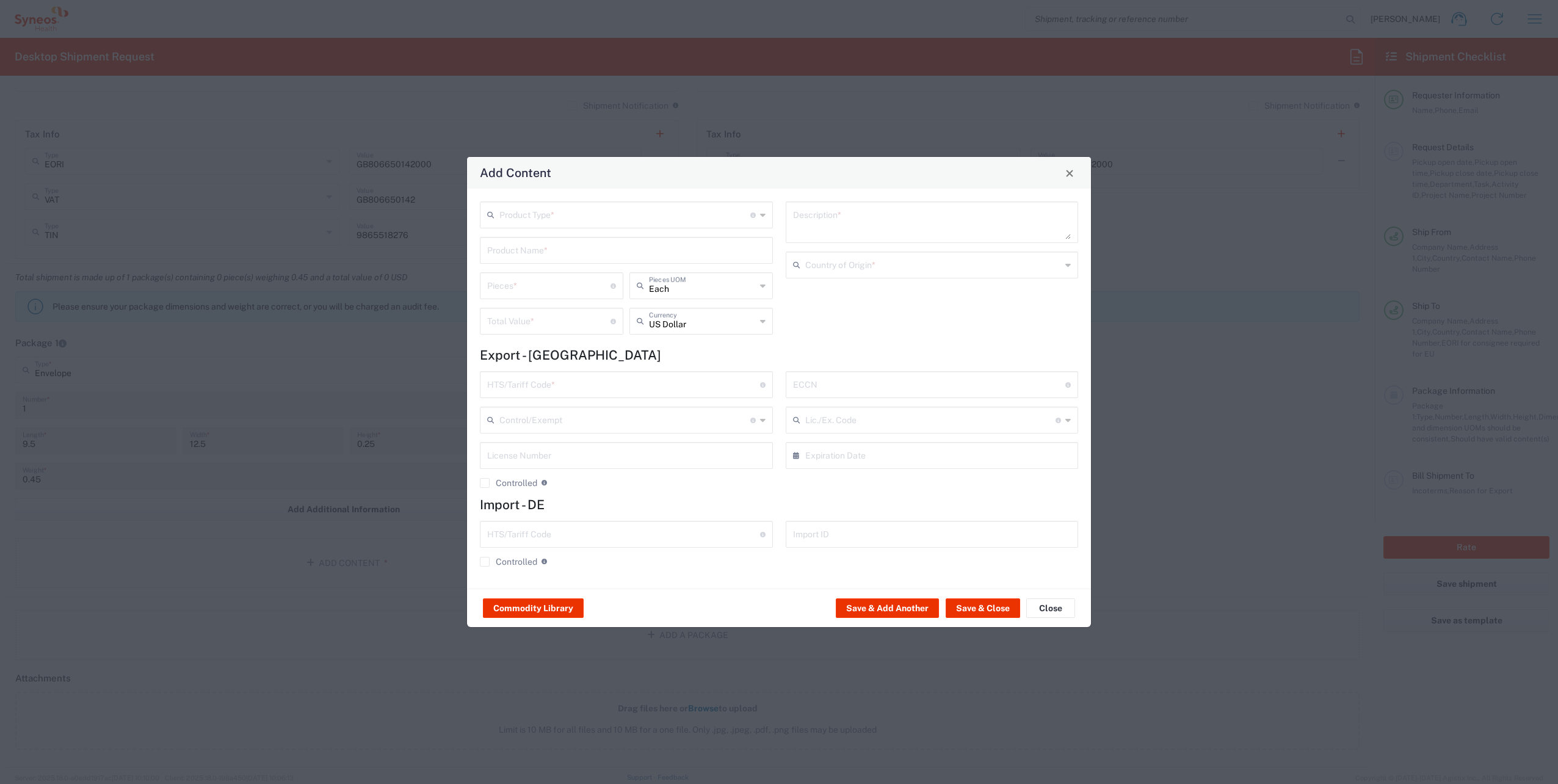
click at [545, 213] on input "text" at bounding box center [625, 213] width 251 height 21
drag, startPoint x: 543, startPoint y: 240, endPoint x: 560, endPoint y: 265, distance: 30.2
click at [543, 239] on span "Documents" at bounding box center [626, 241] width 290 height 19
type input "Documents"
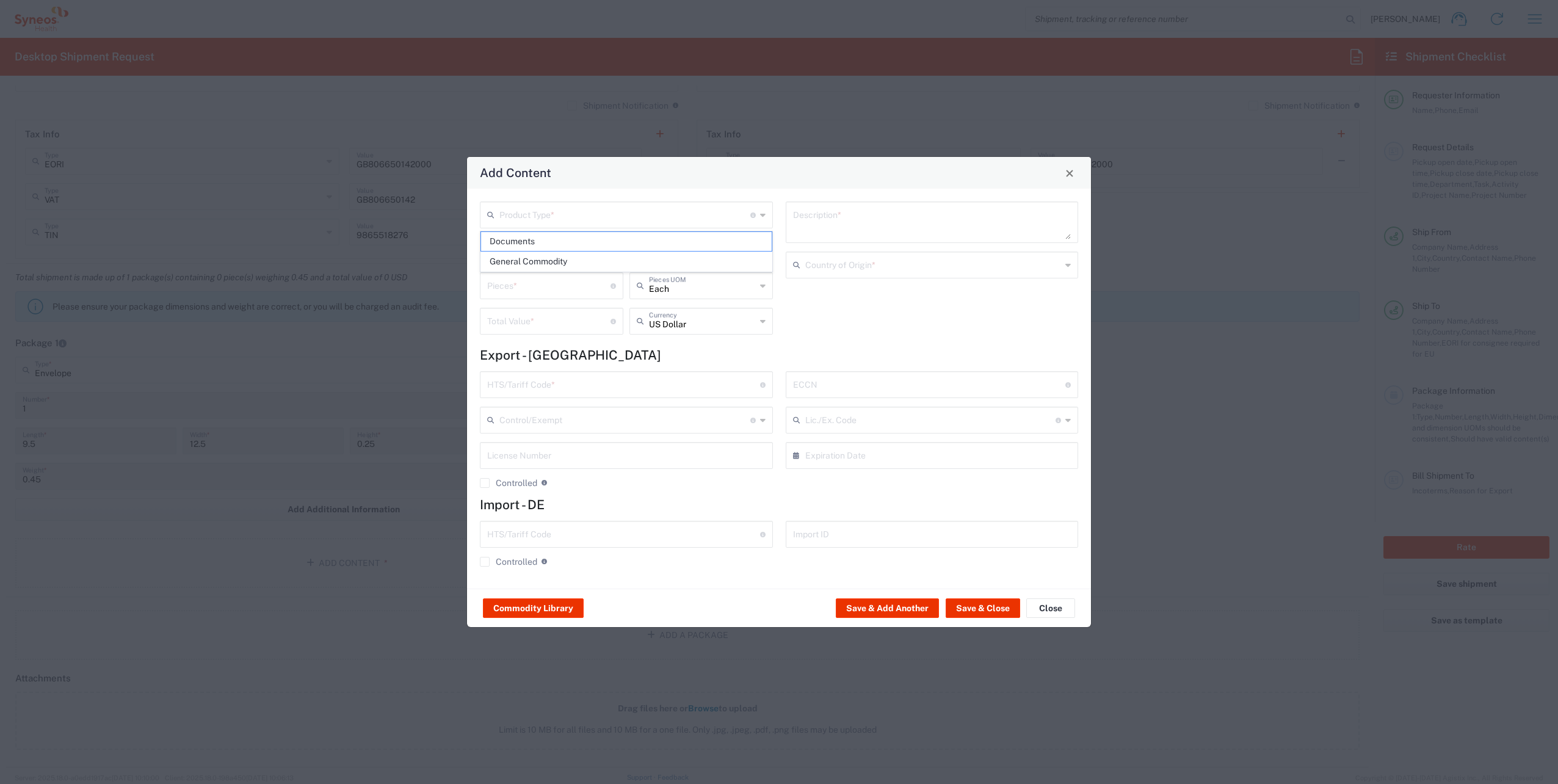
type input "1"
type textarea "Documents"
type input "United Kingdom"
type input "0000.00.0000"
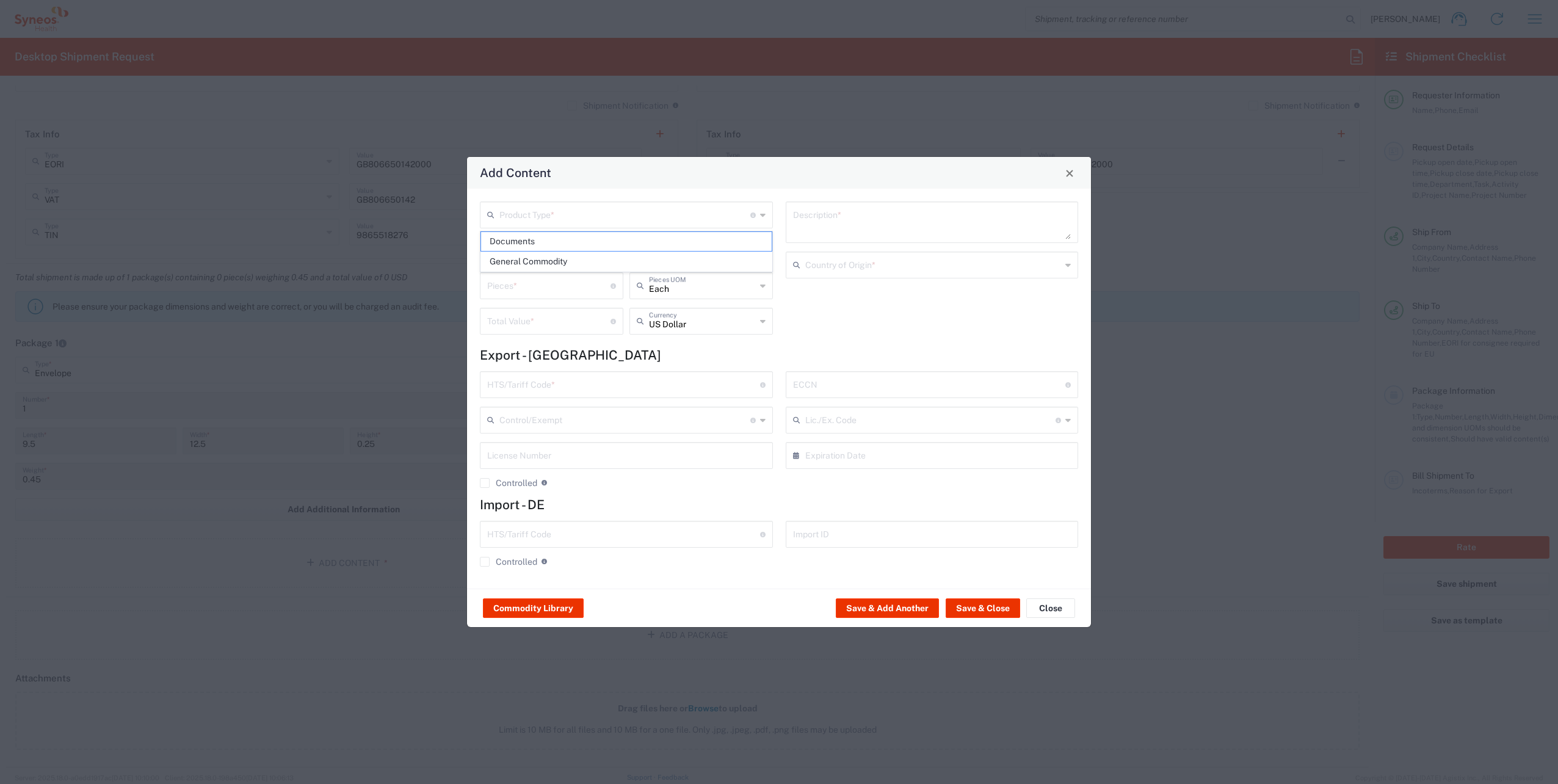
type input "0000.00.0000"
click at [775, 610] on button "Save & Close" at bounding box center [983, 607] width 74 height 20
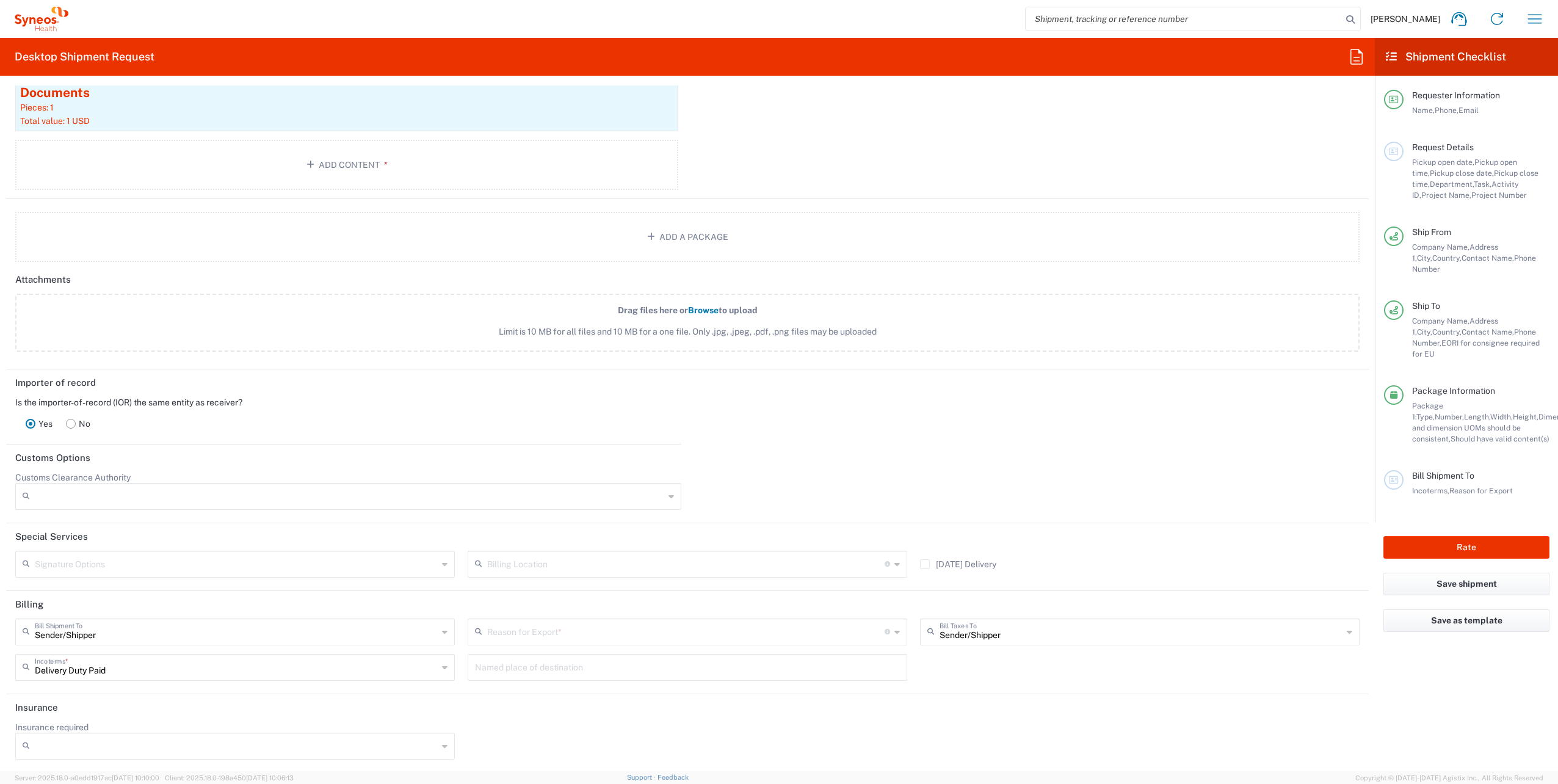
scroll to position [1387, 0]
click at [513, 637] on input "text" at bounding box center [685, 629] width 398 height 21
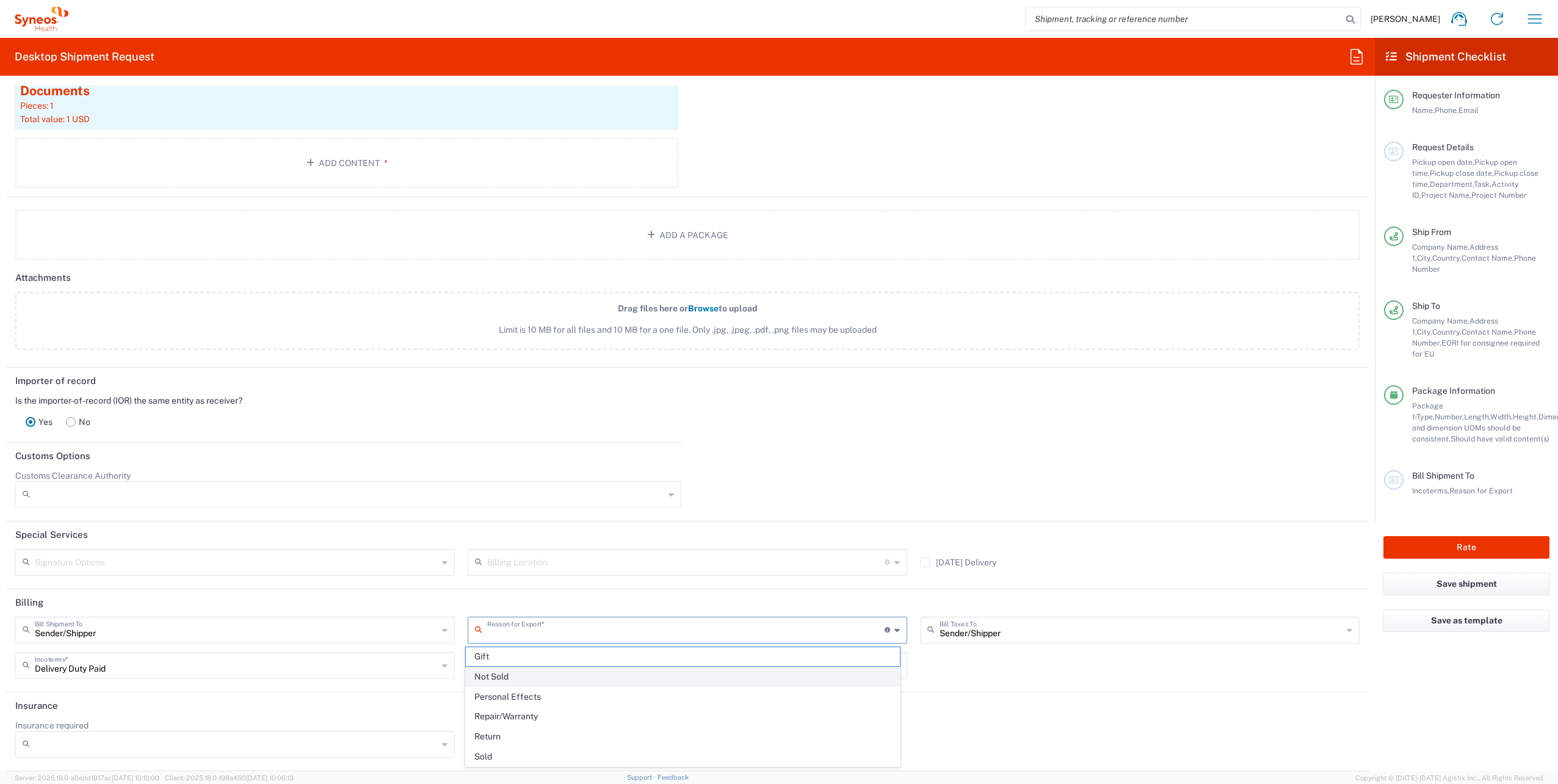
click at [515, 673] on span "Not Sold" at bounding box center [683, 677] width 434 height 19
type input "Not Sold"
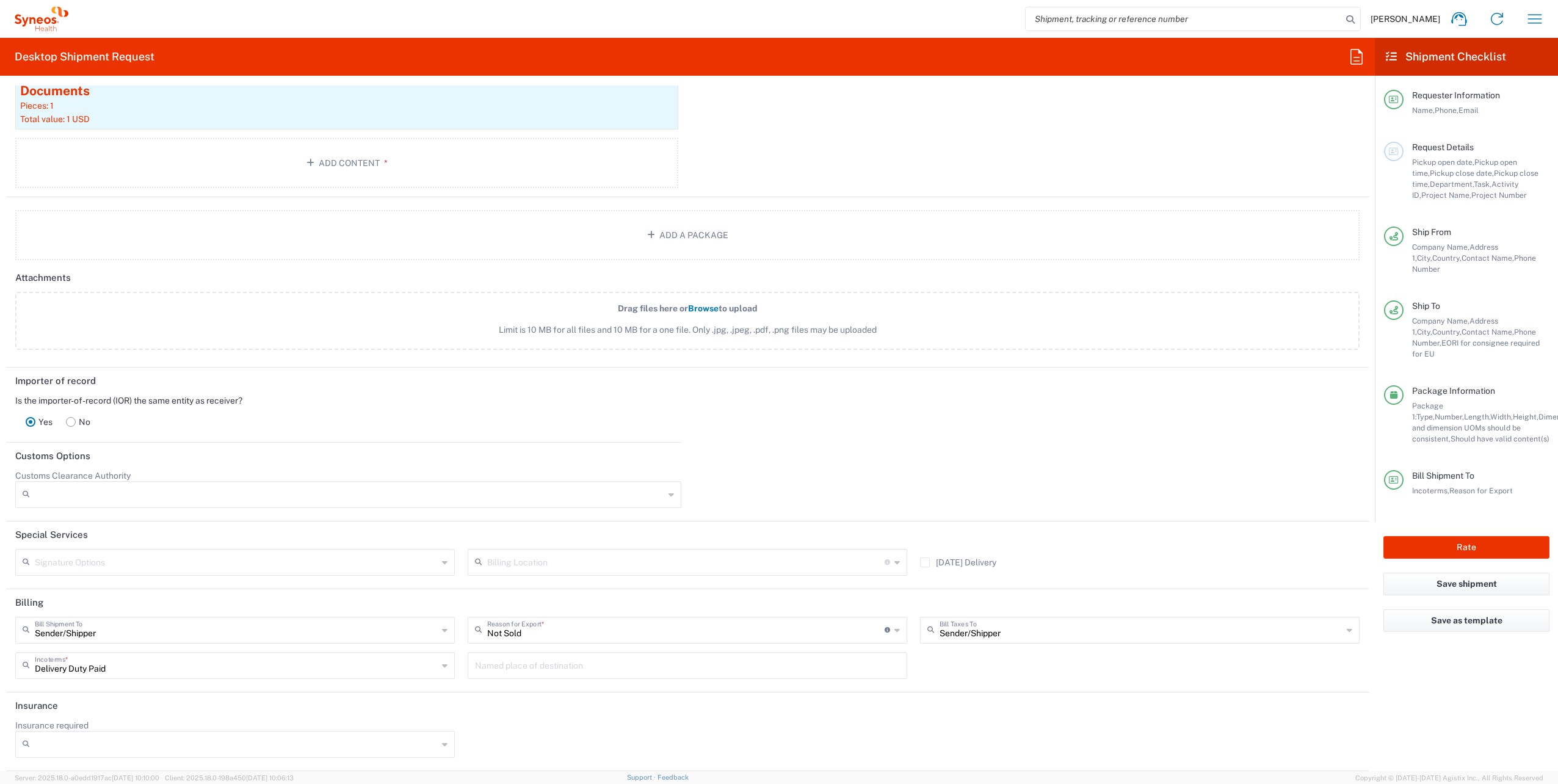
click at [543, 556] on input "text" at bounding box center [685, 561] width 398 height 21
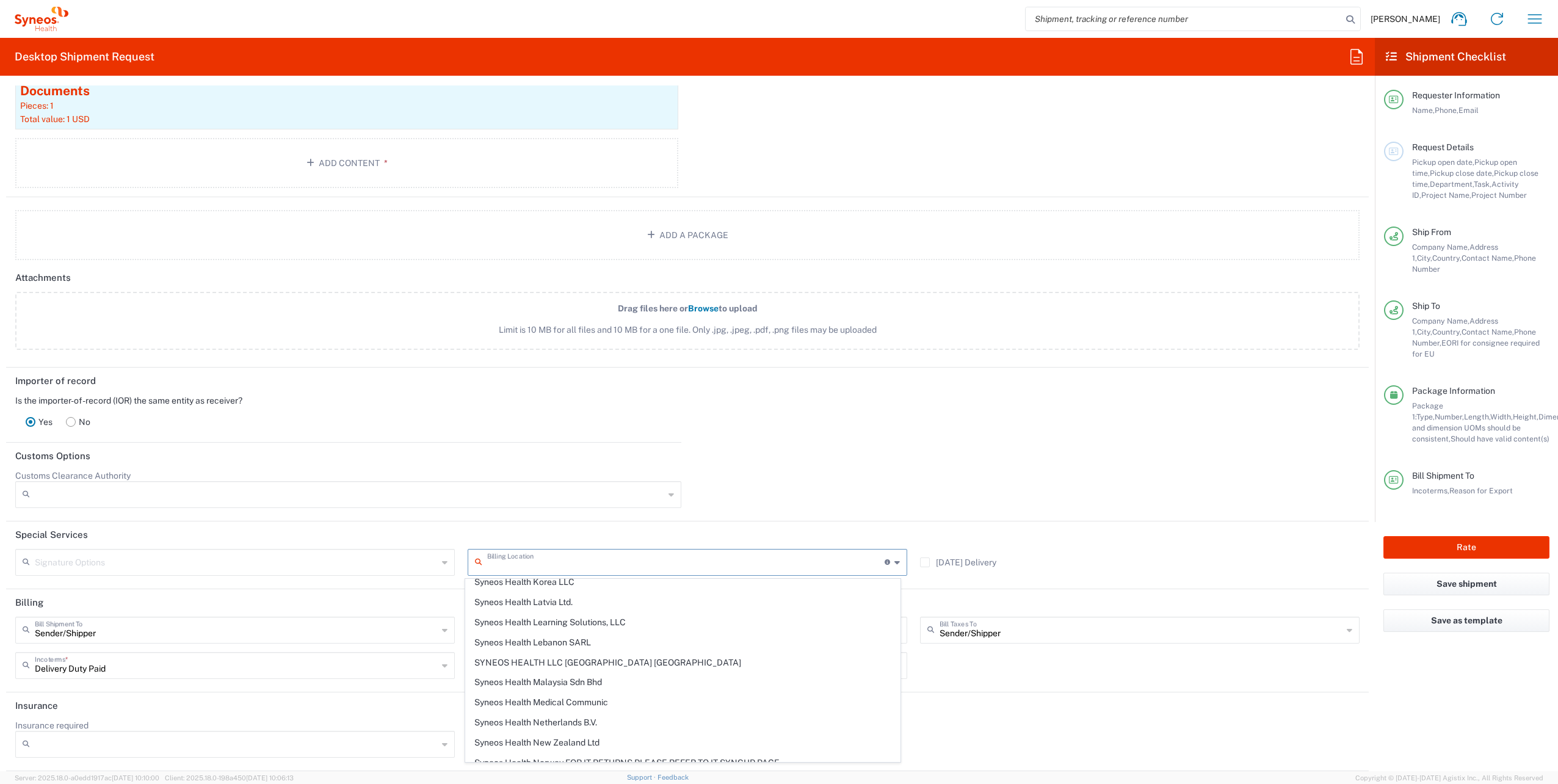
scroll to position [1648, 0]
click at [697, 632] on span "SYNEOS HEALTH LLC Morrisville NC" at bounding box center [683, 642] width 434 height 19
type input "SYNEOS HEALTH LLC Morrisville NC"
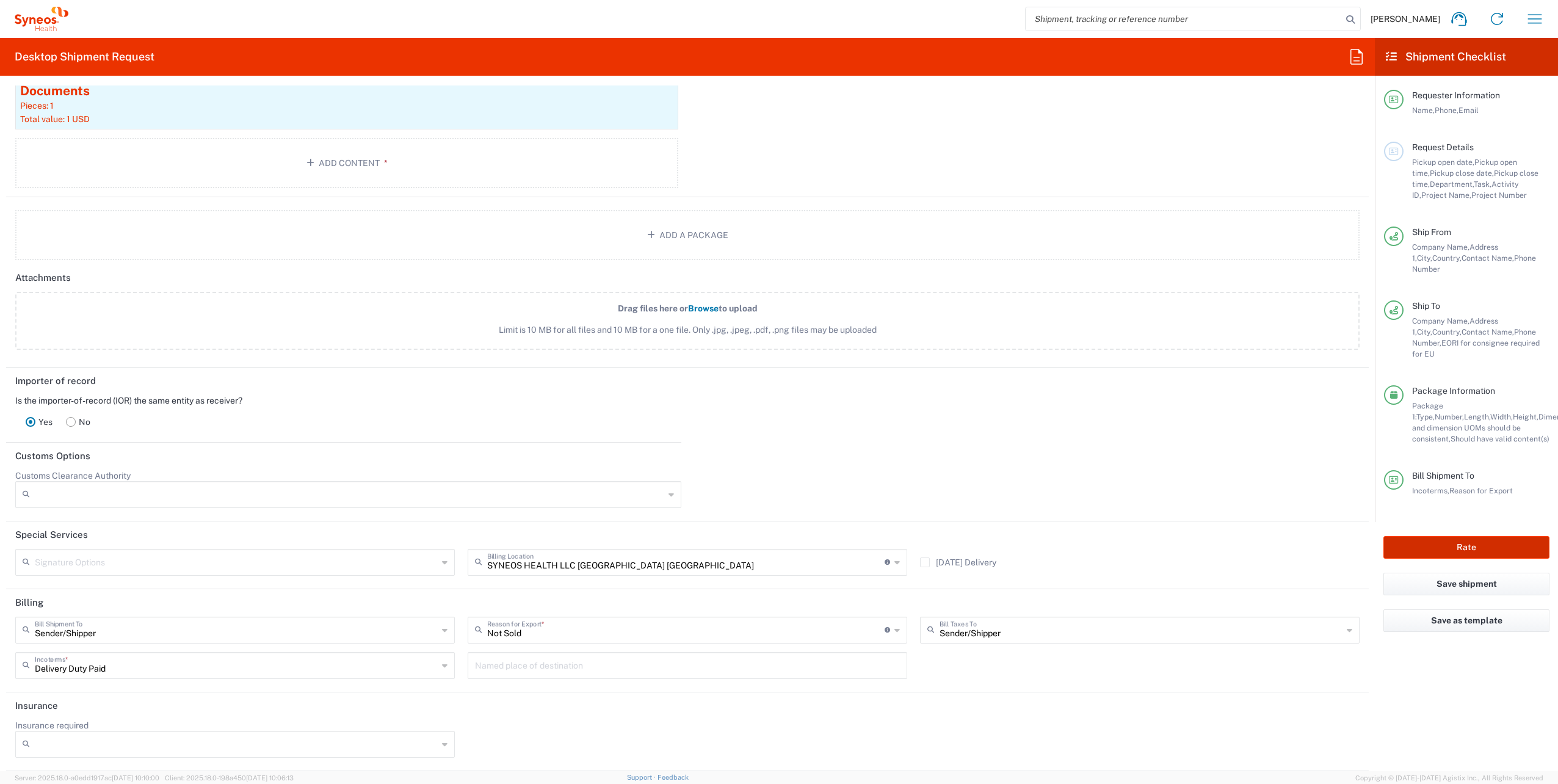
click at [775, 536] on button "Rate" at bounding box center [1467, 547] width 166 height 22
type input "8200 DEPARTMENTAL EXPENSE"
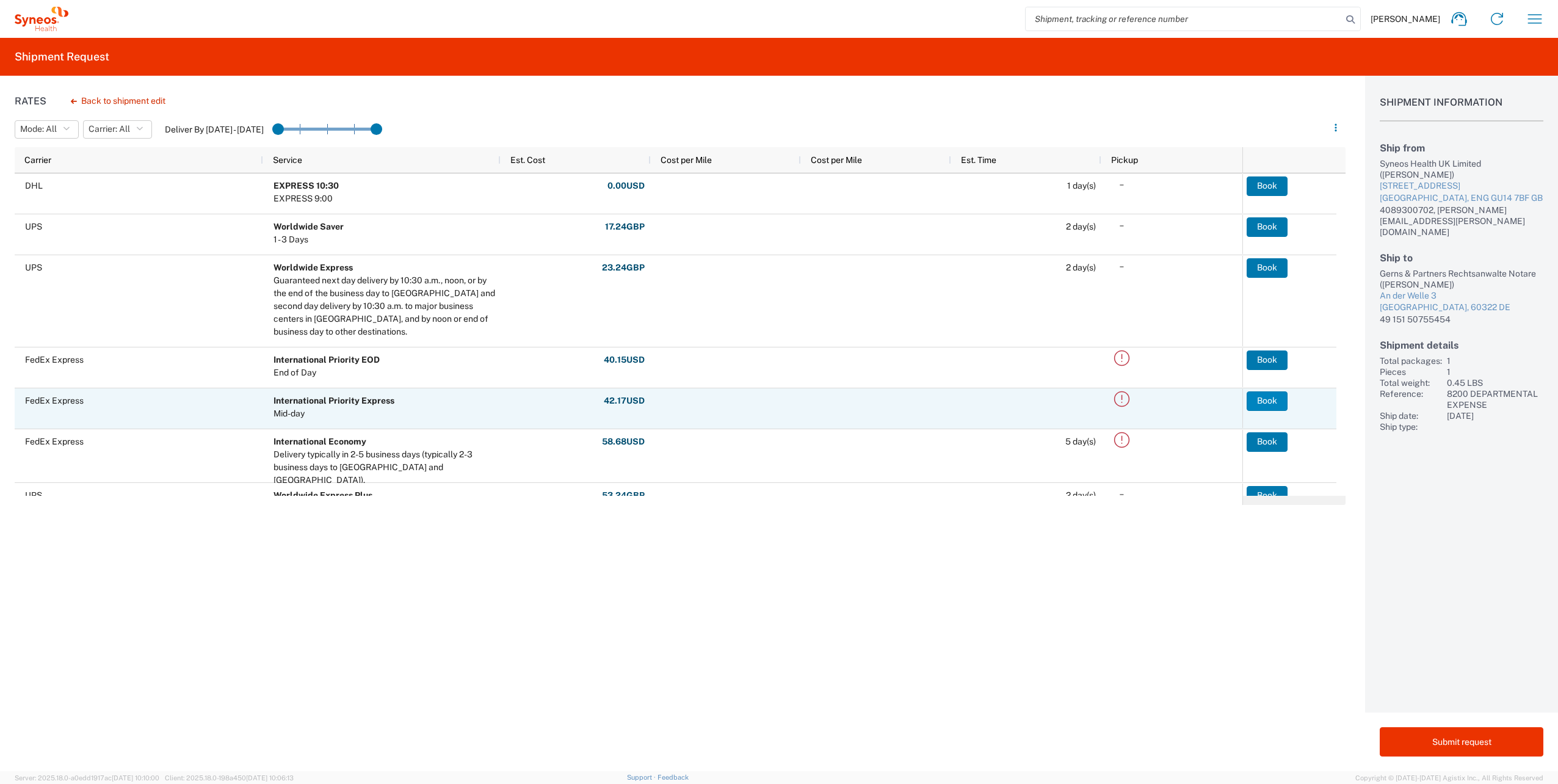
click at [775, 394] on button "Book" at bounding box center [1267, 401] width 41 height 20
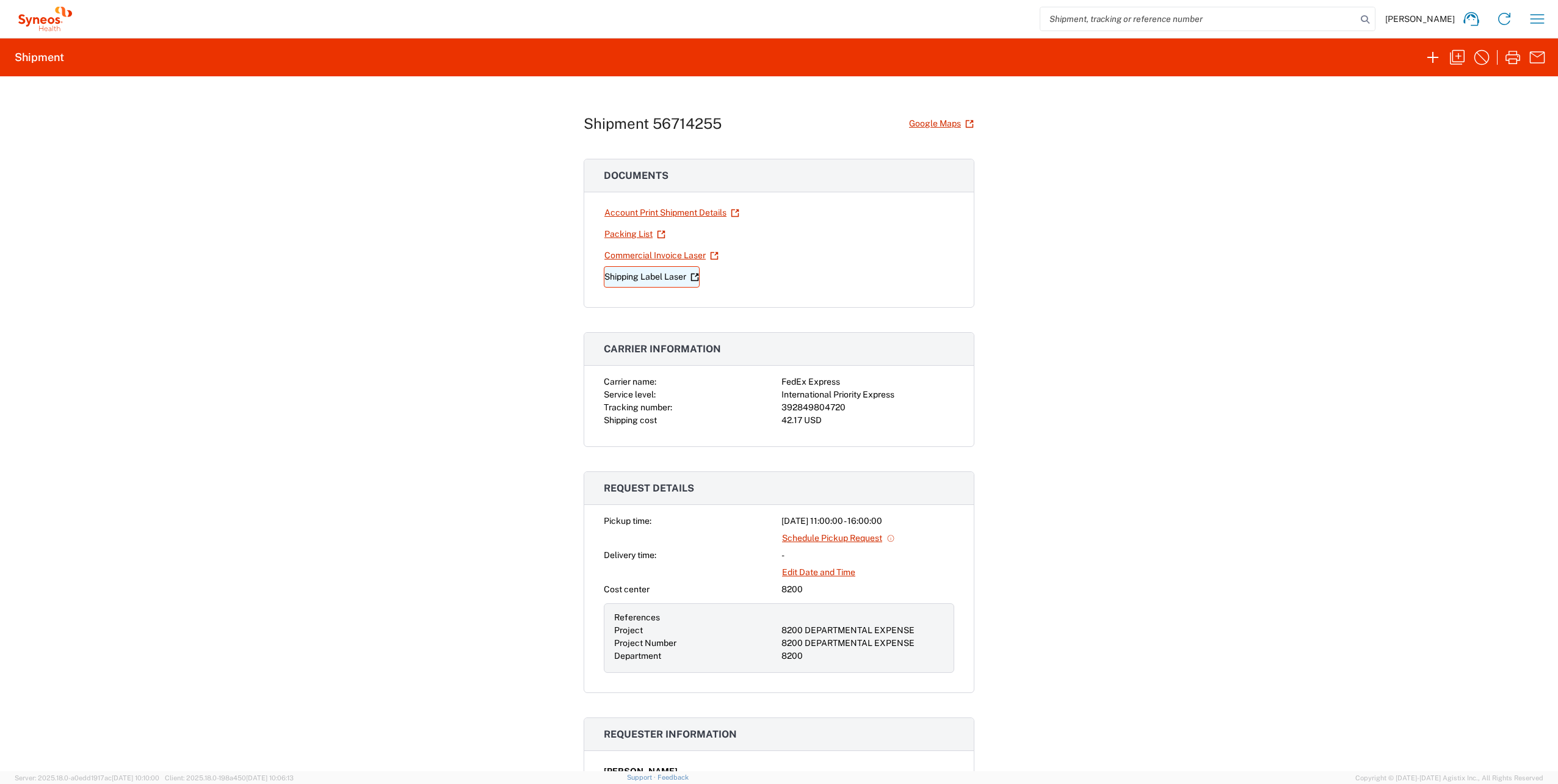
click at [632, 279] on link "Shipping Label Laser" at bounding box center [651, 276] width 96 height 21
